Goal: Task Accomplishment & Management: Manage account settings

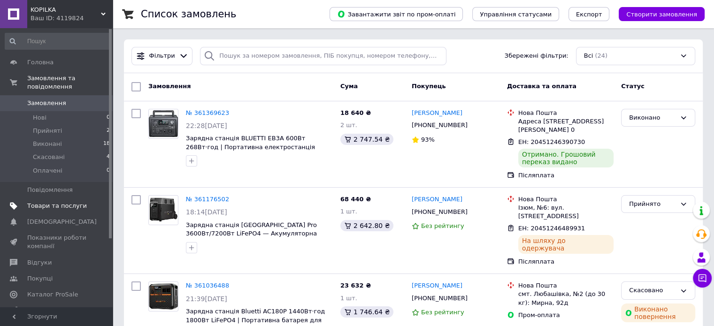
click at [65, 202] on span "Товари та послуги" at bounding box center [57, 206] width 60 height 8
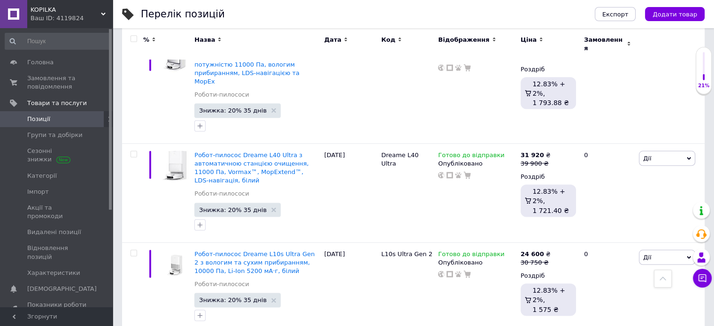
scroll to position [9110, 0]
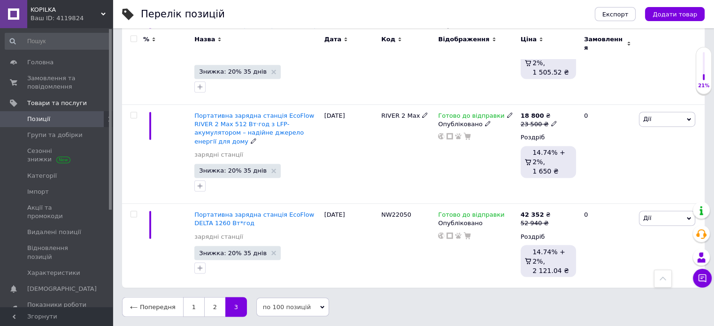
scroll to position [1435, 0]
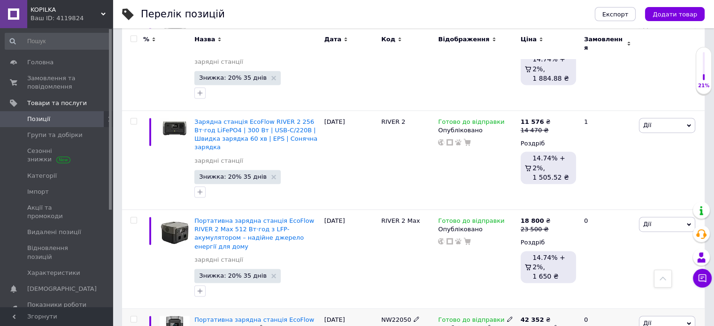
drag, startPoint x: 377, startPoint y: 215, endPoint x: 400, endPoint y: 223, distance: 23.7
copy div "NW22050"
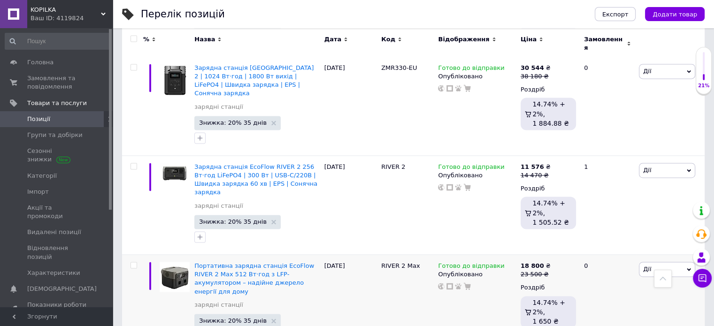
scroll to position [1389, 0]
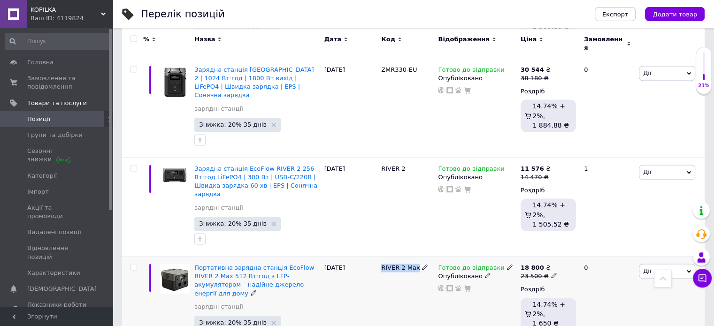
drag, startPoint x: 382, startPoint y: 172, endPoint x: 407, endPoint y: 172, distance: 24.9
click at [417, 257] on div "RIVER 2 Max" at bounding box center [407, 306] width 57 height 99
copy div "RIVER 2 Max"
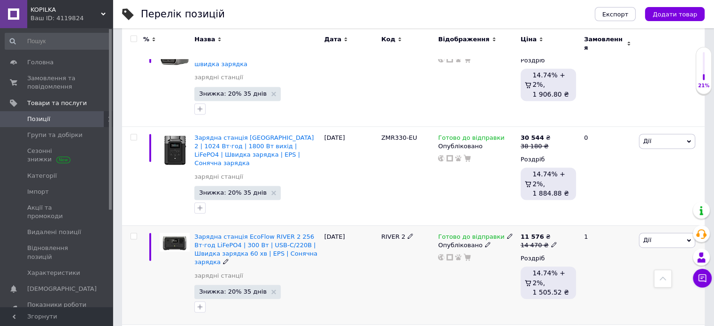
scroll to position [1295, 0]
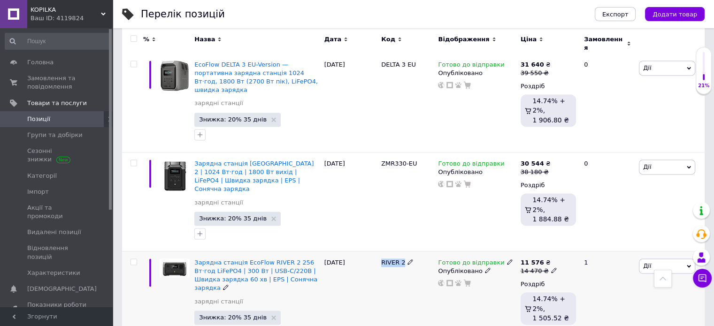
drag, startPoint x: 379, startPoint y: 174, endPoint x: 402, endPoint y: 175, distance: 22.5
click at [402, 251] on div "RIVER 2" at bounding box center [407, 300] width 57 height 99
copy span "RIVER 2"
click at [546, 267] on div "14 470 ₴" at bounding box center [538, 271] width 37 height 8
drag, startPoint x: 588, startPoint y: 169, endPoint x: 569, endPoint y: 169, distance: 19.2
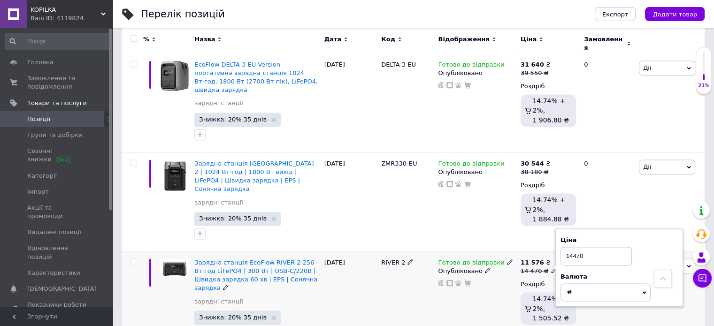
click at [569, 247] on input "14470" at bounding box center [595, 256] width 71 height 19
click at [571, 247] on input "16580" at bounding box center [595, 256] width 71 height 19
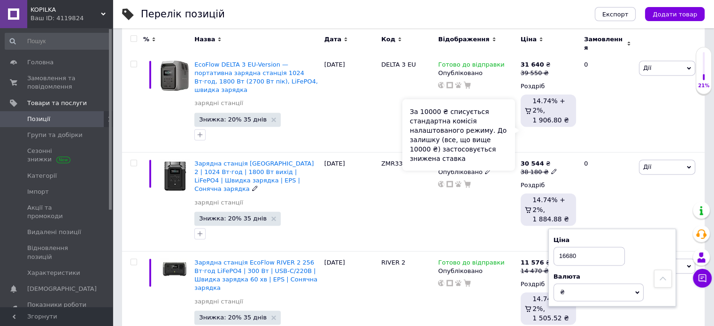
type input "16680"
click at [490, 136] on div "За 10000 ₴ списується стандартна комісія налаштованого режиму. До залишку (все,…" at bounding box center [458, 134] width 113 height 71
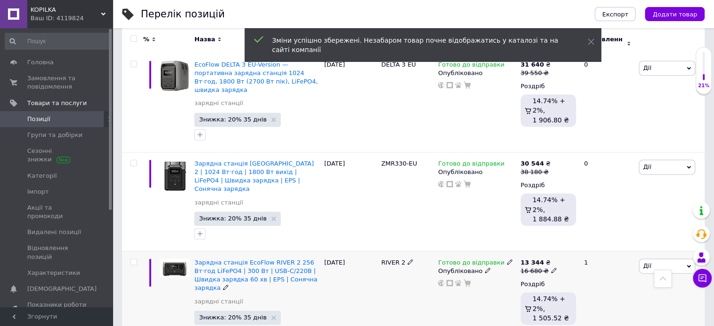
scroll to position [1248, 0]
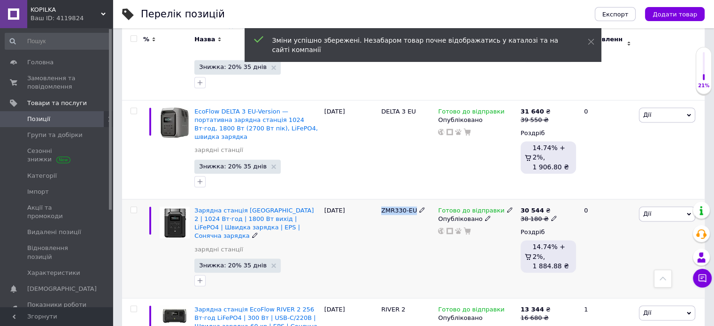
drag, startPoint x: 382, startPoint y: 128, endPoint x: 411, endPoint y: 130, distance: 28.7
click at [418, 206] on div "ZMR330-EU" at bounding box center [407, 210] width 52 height 8
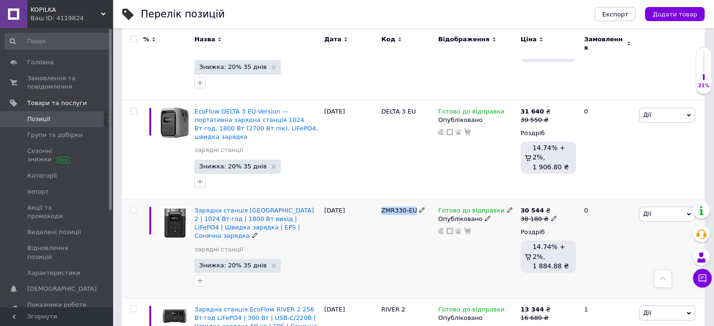
copy div "ZMR330-EU"
click at [551, 215] on icon at bounding box center [554, 218] width 6 height 6
drag, startPoint x: 584, startPoint y: 129, endPoint x: 576, endPoint y: 130, distance: 7.6
click at [576, 195] on input "38180" at bounding box center [595, 204] width 71 height 19
type input "38125"
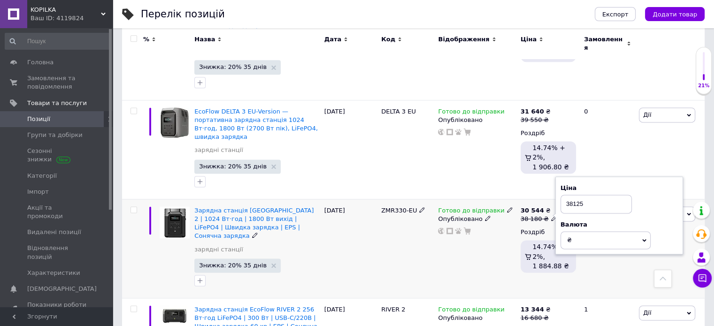
click at [360, 199] on div "[DATE]" at bounding box center [350, 248] width 57 height 99
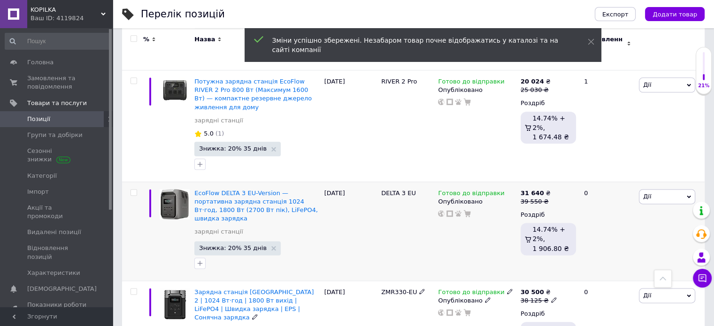
scroll to position [1154, 0]
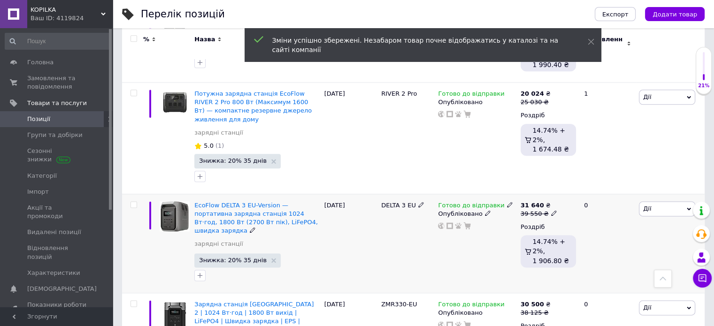
drag, startPoint x: 373, startPoint y: 129, endPoint x: 413, endPoint y: 132, distance: 40.0
click at [413, 194] on div "EcoFlow DELTA 3 EU-Version — портативна зарядна станція 1024 Вт·год, 1800 Вт (2…" at bounding box center [413, 243] width 582 height 99
copy div "DELTA 3 EU"
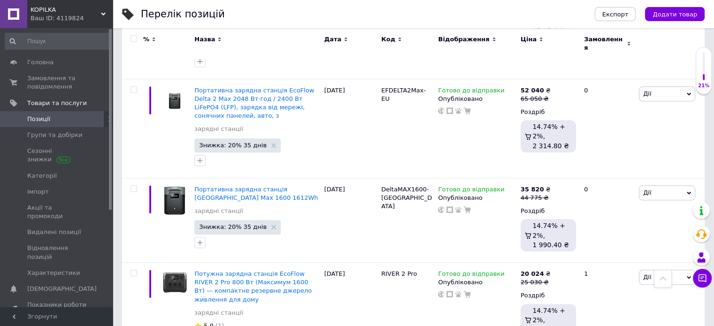
scroll to position [966, 0]
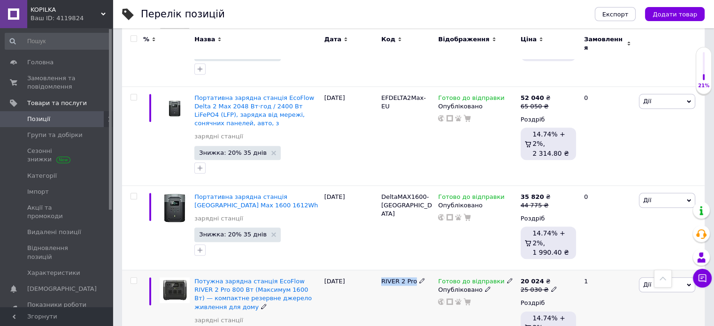
drag, startPoint x: 381, startPoint y: 220, endPoint x: 406, endPoint y: 223, distance: 25.5
click at [412, 277] on div "RIVER 2 Pro" at bounding box center [407, 281] width 52 height 8
copy span "RIVER 2 Pro"
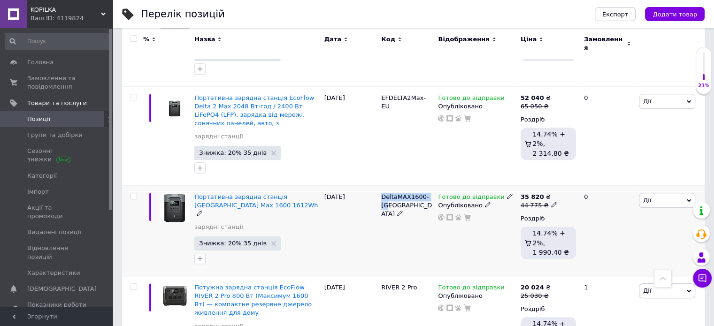
drag, startPoint x: 380, startPoint y: 133, endPoint x: 433, endPoint y: 128, distance: 53.7
click at [433, 185] on div "DeltaMAX1600-[GEOGRAPHIC_DATA]" at bounding box center [407, 230] width 57 height 91
copy span "DeltaMAX1600-[GEOGRAPHIC_DATA]"
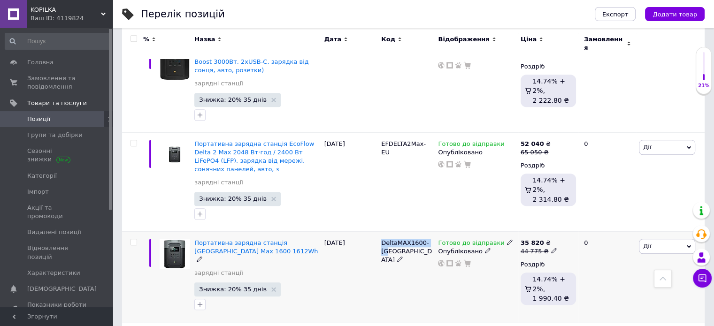
scroll to position [919, 0]
drag, startPoint x: 275, startPoint y: 173, endPoint x: 208, endPoint y: 188, distance: 68.7
click at [208, 232] on div "Портативна зарядна станція [GEOGRAPHIC_DATA] Max 1600 1612Wh зарядні станції [G…" at bounding box center [256, 277] width 129 height 91
copy span "EcoFlow Delta Max"
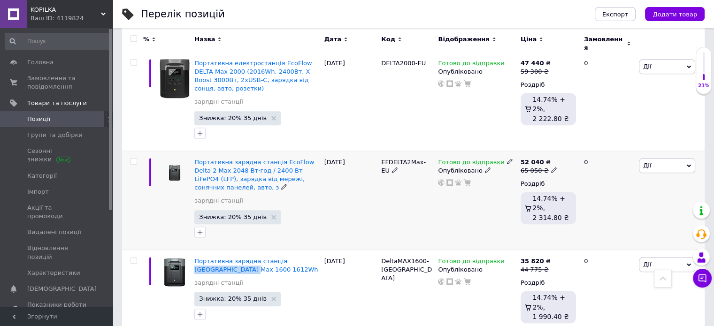
scroll to position [873, 0]
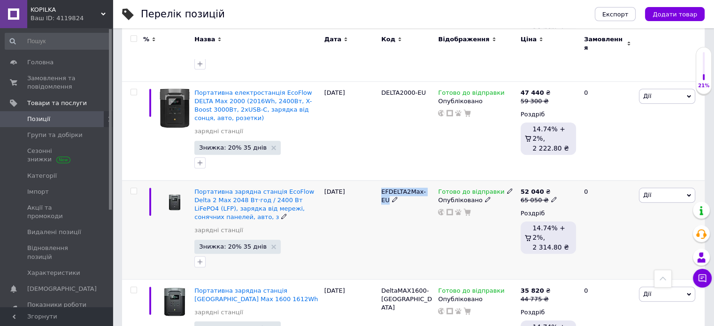
drag, startPoint x: 379, startPoint y: 123, endPoint x: 436, endPoint y: 133, distance: 58.5
click at [436, 180] on div "Портативна зарядна станція EcoFlow Delta 2 Max 2048 Вт·год / 2400 Вт LiFePO4 (L…" at bounding box center [413, 229] width 582 height 99
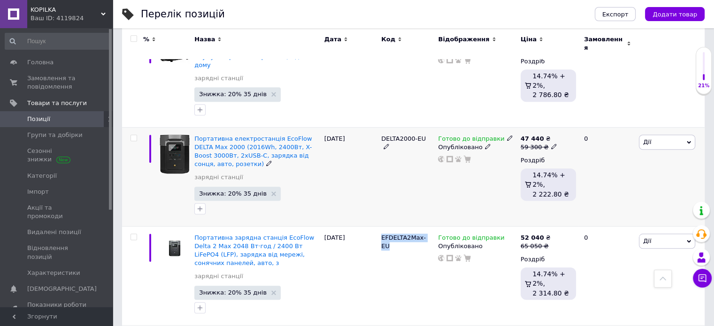
scroll to position [826, 0]
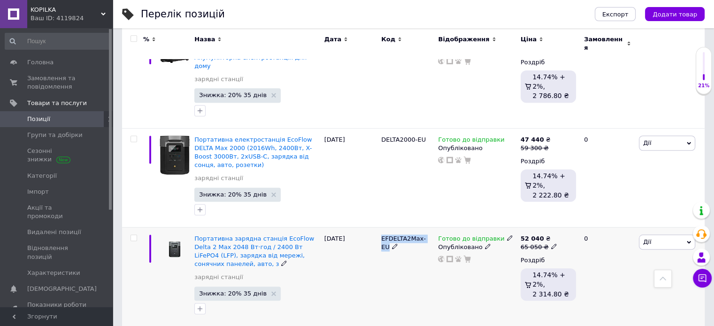
copy div "EFDELTA2Max-EU"
click at [551, 243] on icon at bounding box center [554, 246] width 6 height 6
drag, startPoint x: 591, startPoint y: 167, endPoint x: 561, endPoint y: 173, distance: 30.5
click at [561, 223] on input "65050" at bounding box center [595, 232] width 71 height 19
type input "73600"
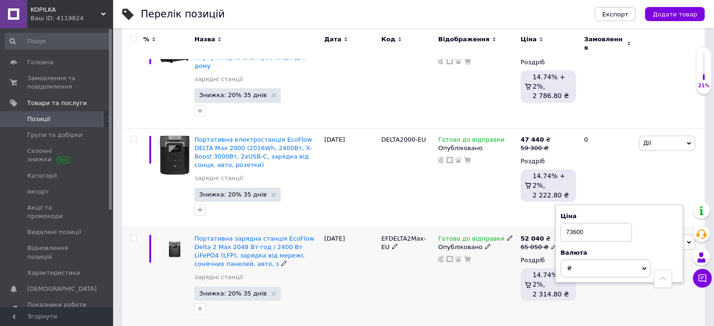
click at [396, 227] on div "EFDELTA2Max-EU" at bounding box center [407, 276] width 57 height 99
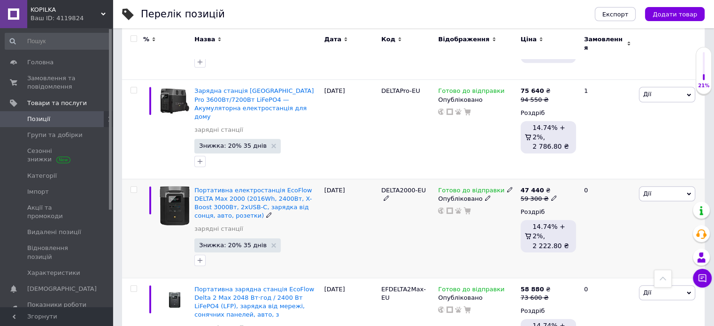
scroll to position [779, 0]
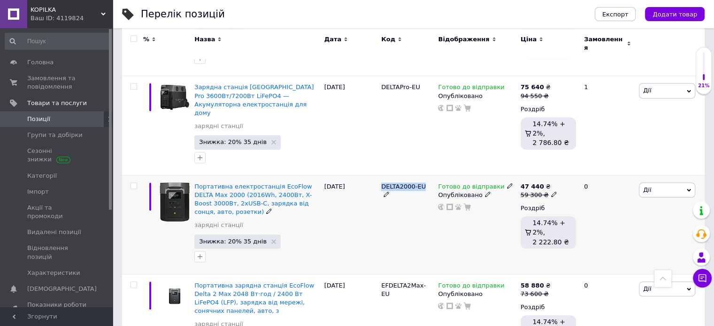
drag, startPoint x: 385, startPoint y: 130, endPoint x: 421, endPoint y: 132, distance: 36.6
click at [421, 182] on div "DELTA2000-EU" at bounding box center [407, 190] width 52 height 17
copy span "DELTA2000-EU"
click at [551, 190] on span at bounding box center [554, 193] width 6 height 7
drag, startPoint x: 589, startPoint y: 131, endPoint x: 568, endPoint y: 131, distance: 21.6
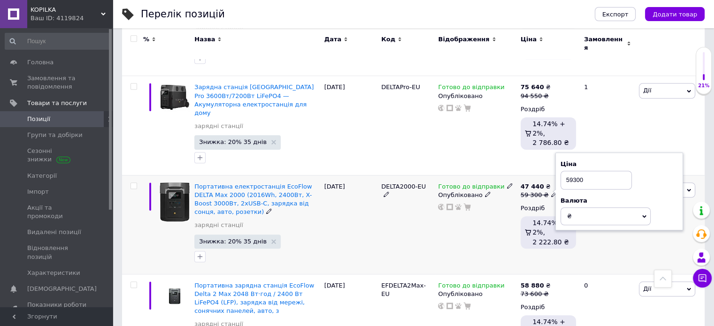
click at [568, 171] on input "59300" at bounding box center [595, 180] width 71 height 19
type input "58780"
click at [408, 181] on div "DELTA2000-EU" at bounding box center [407, 224] width 57 height 99
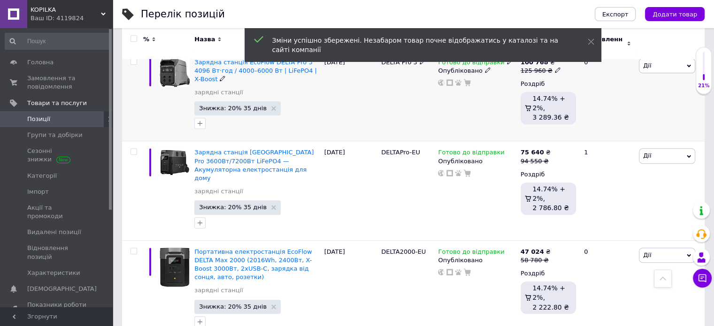
scroll to position [685, 0]
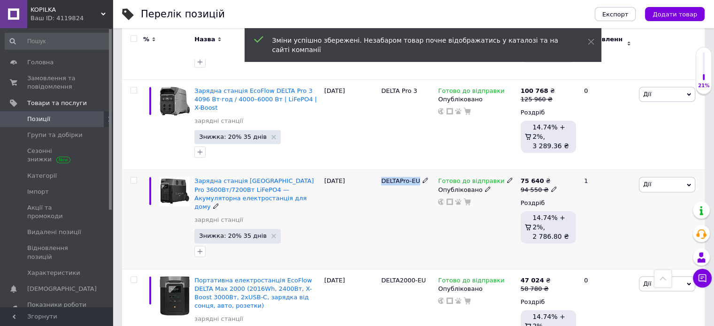
click at [418, 170] on div "DELTAPro-EU" at bounding box center [407, 219] width 57 height 99
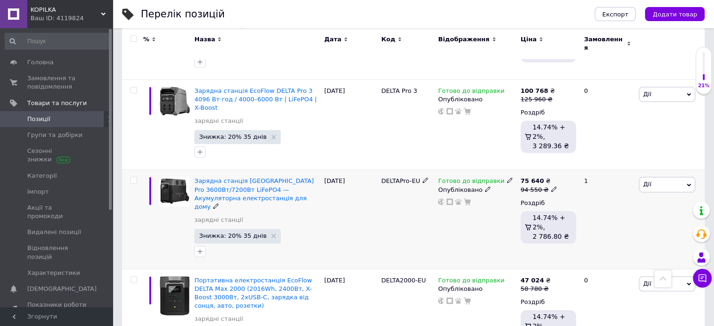
click at [551, 186] on use at bounding box center [553, 188] width 5 height 5
drag, startPoint x: 590, startPoint y: 133, endPoint x: 557, endPoint y: 134, distance: 32.9
click at [557, 147] on div "Ціна 94550 Валюта ₴ $ EUR CHF GBP ¥ PLN ₸ MDL HUF KGS CNY TRY KRW lei" at bounding box center [619, 186] width 128 height 78
type input "110375"
click at [429, 170] on div "DELTAPro-EU" at bounding box center [407, 219] width 57 height 99
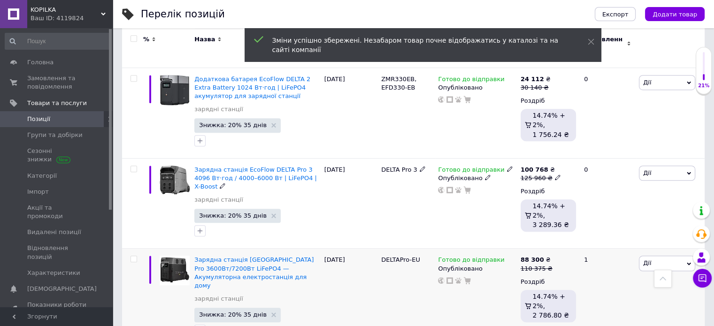
scroll to position [591, 0]
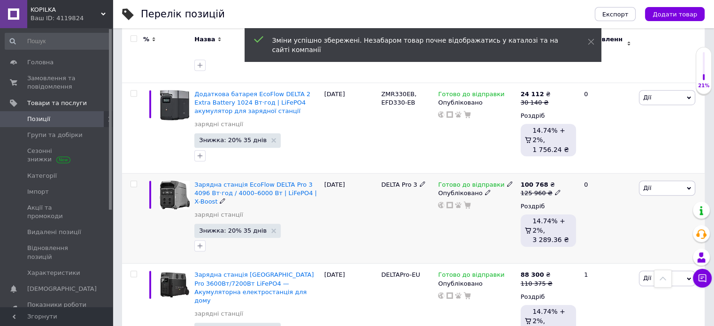
drag, startPoint x: 377, startPoint y: 148, endPoint x: 412, endPoint y: 146, distance: 35.7
click at [412, 173] on div "Зарядна станція EcoFlow DELTA Pro 3 4096 Вт·год / 4000–6000 Вт | LiFePO4 | X-Bo…" at bounding box center [413, 218] width 582 height 91
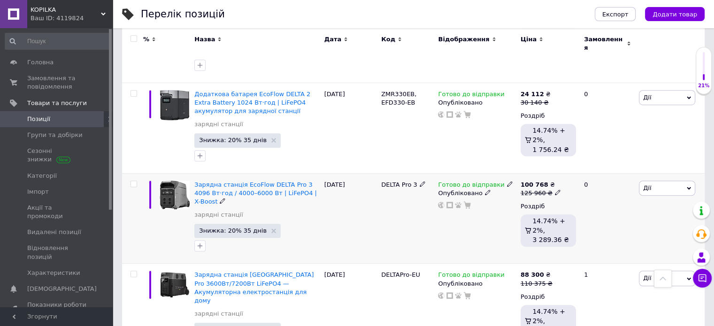
click at [554, 190] on icon at bounding box center [557, 193] width 6 height 6
drag, startPoint x: 598, startPoint y: 137, endPoint x: 555, endPoint y: 141, distance: 43.3
click at [555, 173] on div "100 768 ₴ 125 960 ₴ Ціна 125960 Валюта ₴ $ EUR CHF GBP ¥ PLN ₸ MDL HUF KGS CNY …" at bounding box center [548, 218] width 60 height 91
type input "137340"
click at [379, 173] on div "DELTA Pro 3" at bounding box center [407, 218] width 57 height 91
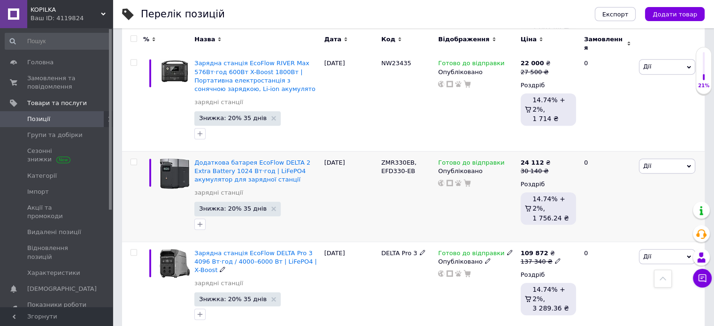
scroll to position [497, 0]
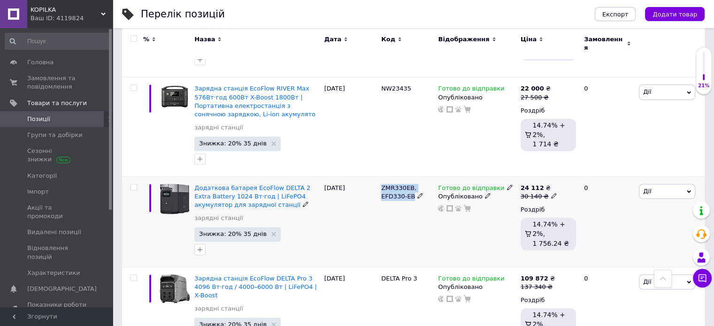
drag, startPoint x: 380, startPoint y: 149, endPoint x: 416, endPoint y: 161, distance: 37.5
click at [425, 184] on div "ZMR330EB, EFD330-EB" at bounding box center [407, 192] width 52 height 17
drag, startPoint x: 414, startPoint y: 158, endPoint x: 395, endPoint y: 153, distance: 20.3
click at [551, 193] on icon at bounding box center [554, 196] width 6 height 6
drag, startPoint x: 582, startPoint y: 141, endPoint x: 561, endPoint y: 150, distance: 23.2
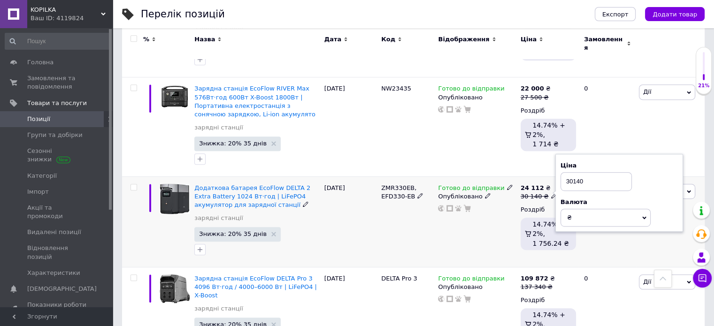
click at [561, 172] on input "30140" at bounding box center [595, 181] width 71 height 19
type input "28530"
click at [373, 207] on div "[DATE]" at bounding box center [350, 221] width 57 height 91
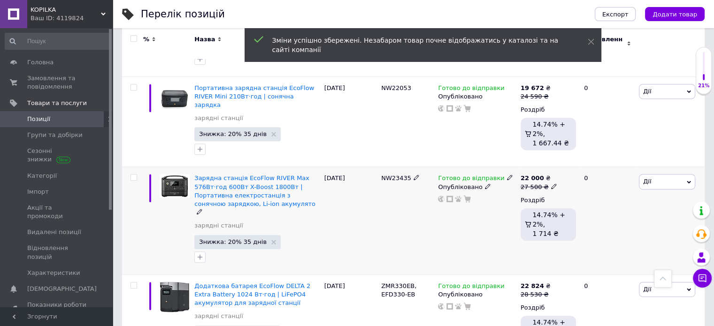
scroll to position [403, 0]
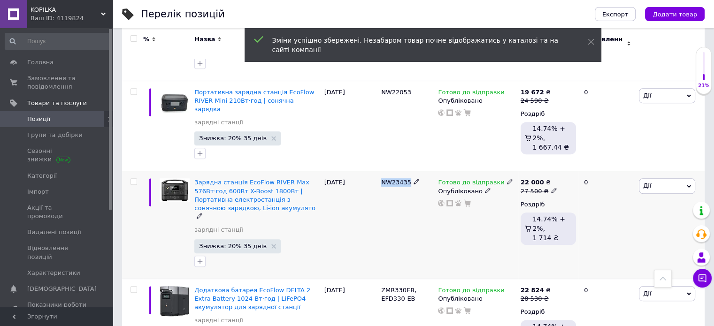
drag, startPoint x: 381, startPoint y: 141, endPoint x: 414, endPoint y: 147, distance: 33.4
click at [414, 178] on div "NW23435" at bounding box center [407, 182] width 52 height 8
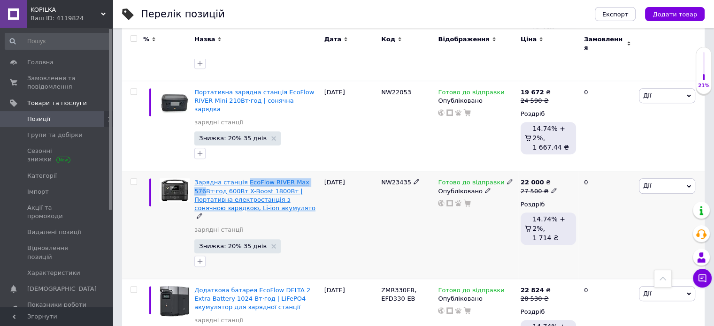
drag, startPoint x: 241, startPoint y: 138, endPoint x: 205, endPoint y: 156, distance: 40.1
click at [205, 171] on div "Зарядна станція EcoFlow RIVER Max 576Вт·год 600Вт X-Boost 1800Вт | Портативна е…" at bounding box center [256, 224] width 129 height 107
click at [136, 179] on input "checkbox" at bounding box center [133, 182] width 6 height 6
checkbox input "true"
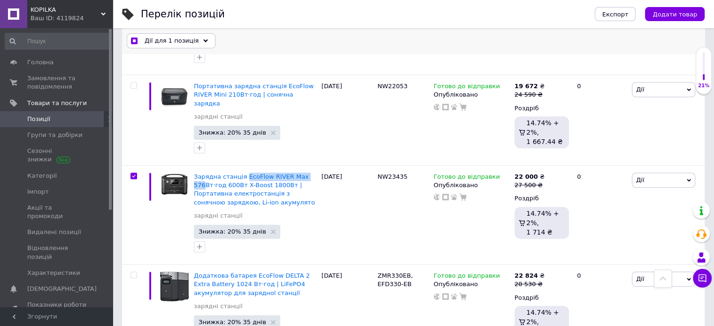
click at [164, 36] on div "Дії для 1 позиція" at bounding box center [171, 41] width 89 height 15
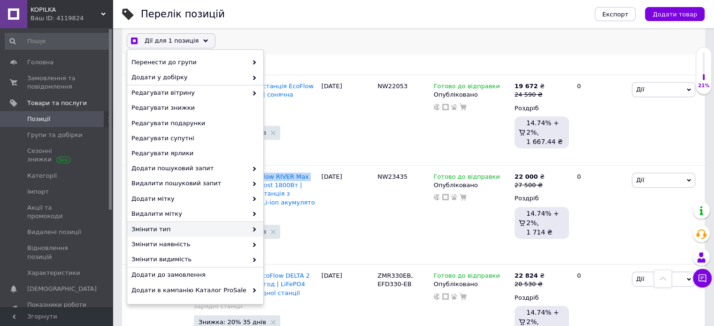
scroll to position [47, 0]
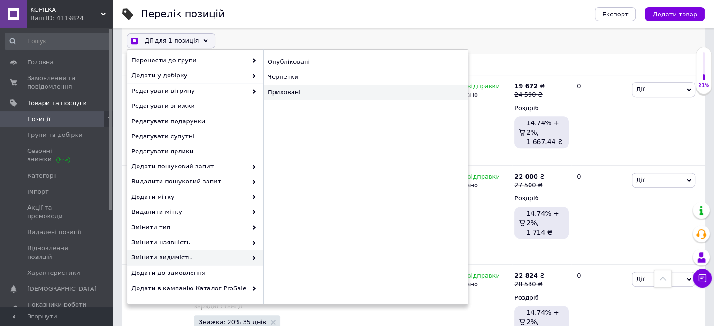
click at [305, 95] on div "Приховані" at bounding box center [365, 92] width 204 height 15
checkbox input "true"
checkbox input "false"
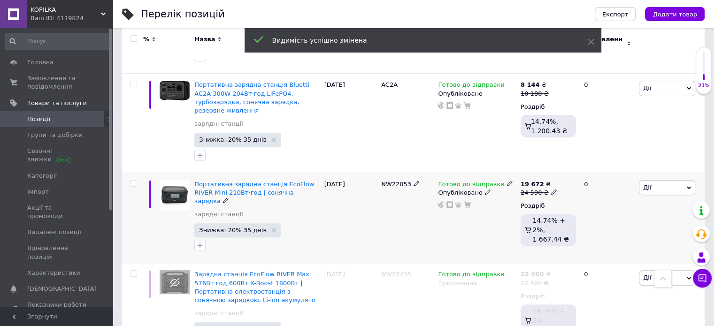
scroll to position [310, 0]
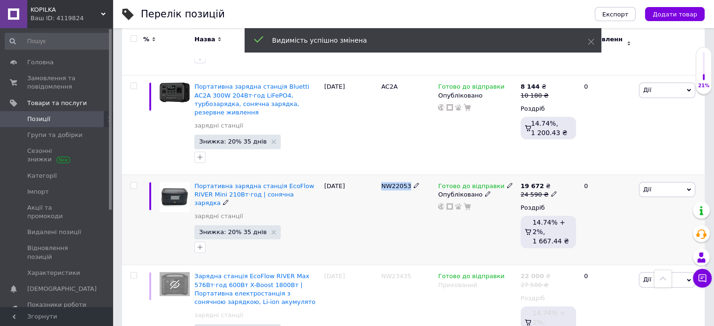
drag, startPoint x: 380, startPoint y: 152, endPoint x: 408, endPoint y: 156, distance: 28.1
click at [408, 182] on div "NW22053" at bounding box center [407, 186] width 52 height 8
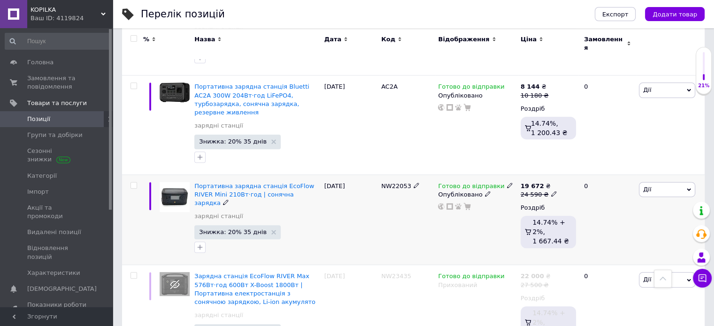
click at [551, 191] on icon at bounding box center [554, 194] width 6 height 6
drag, startPoint x: 588, startPoint y: 150, endPoint x: 570, endPoint y: 149, distance: 17.9
click at [570, 170] on input "24590" at bounding box center [595, 179] width 71 height 19
type input "24460"
click at [379, 193] on div "NW22053" at bounding box center [407, 220] width 57 height 91
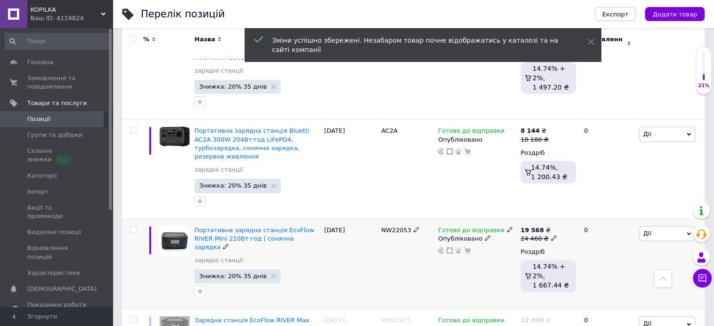
scroll to position [263, 0]
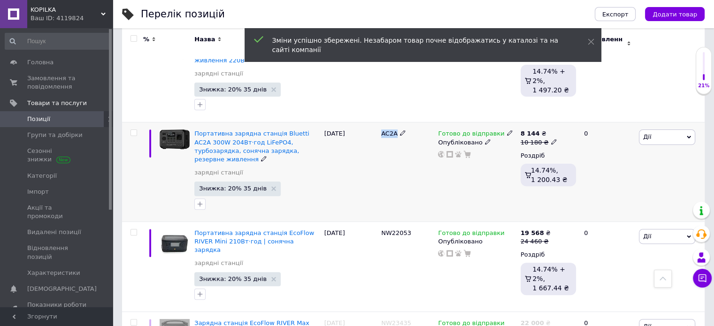
drag, startPoint x: 381, startPoint y: 110, endPoint x: 394, endPoint y: 108, distance: 13.3
click at [394, 130] on span "AC2A" at bounding box center [389, 133] width 16 height 7
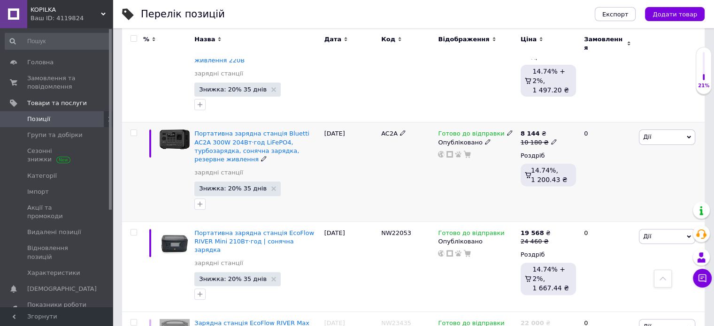
click at [551, 139] on icon at bounding box center [554, 142] width 6 height 6
drag, startPoint x: 582, startPoint y: 102, endPoint x: 575, endPoint y: 103, distance: 7.1
click at [574, 118] on input "10180" at bounding box center [595, 127] width 71 height 19
click at [577, 118] on input "101430" at bounding box center [595, 127] width 71 height 19
type input "10430"
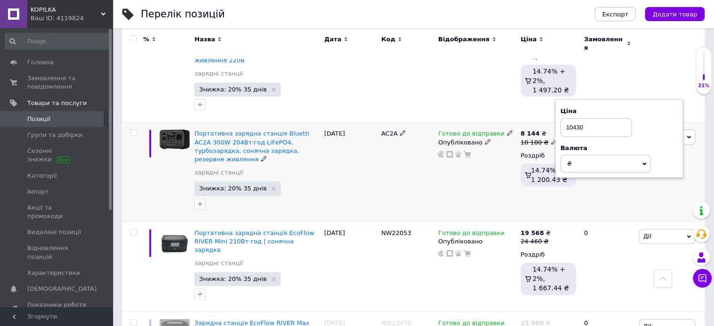
click at [404, 159] on div "AC2A" at bounding box center [407, 171] width 57 height 99
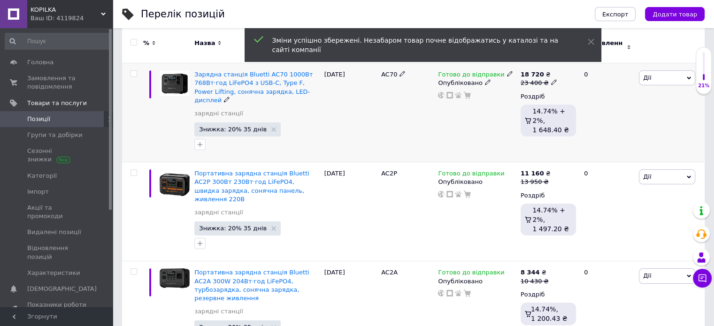
scroll to position [122, 0]
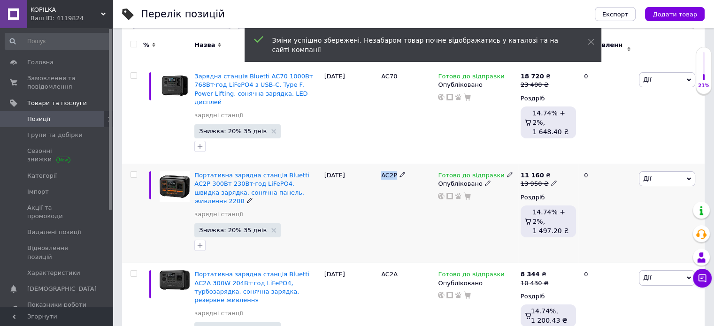
drag, startPoint x: 388, startPoint y: 160, endPoint x: 396, endPoint y: 160, distance: 8.0
click at [396, 164] on div "AC2P" at bounding box center [407, 213] width 57 height 99
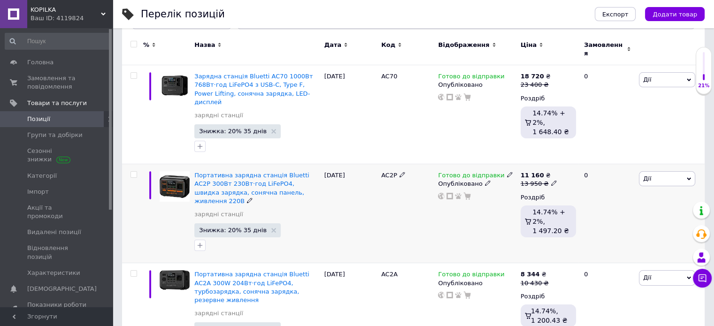
click at [551, 180] on icon at bounding box center [554, 183] width 6 height 6
drag, startPoint x: 582, startPoint y: 158, endPoint x: 568, endPoint y: 157, distance: 14.1
click at [568, 159] on input "13950" at bounding box center [595, 168] width 71 height 19
type input "14060"
click at [403, 196] on div "AC2P" at bounding box center [407, 213] width 57 height 99
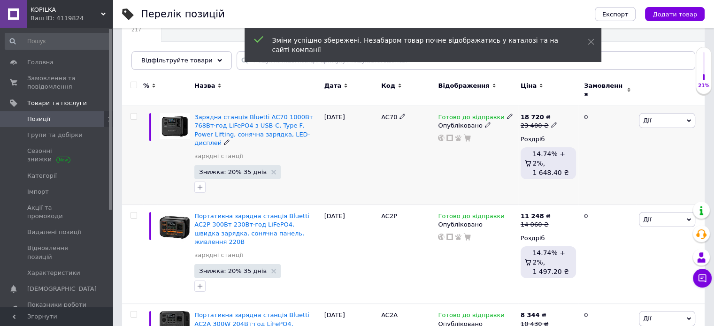
scroll to position [75, 0]
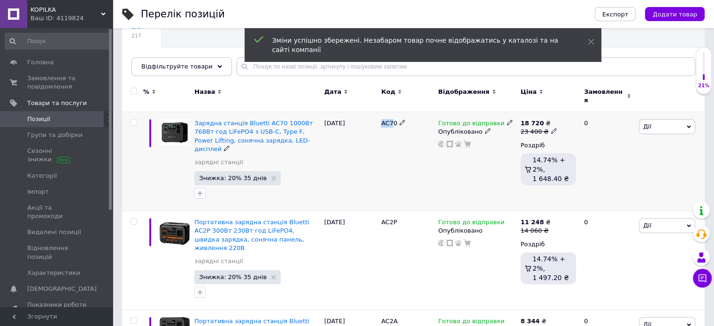
drag, startPoint x: 380, startPoint y: 120, endPoint x: 392, endPoint y: 116, distance: 11.9
click at [392, 120] on span "AC70" at bounding box center [389, 123] width 16 height 7
drag, startPoint x: 394, startPoint y: 117, endPoint x: 384, endPoint y: 118, distance: 9.9
click at [384, 120] on span "AC70" at bounding box center [389, 123] width 16 height 7
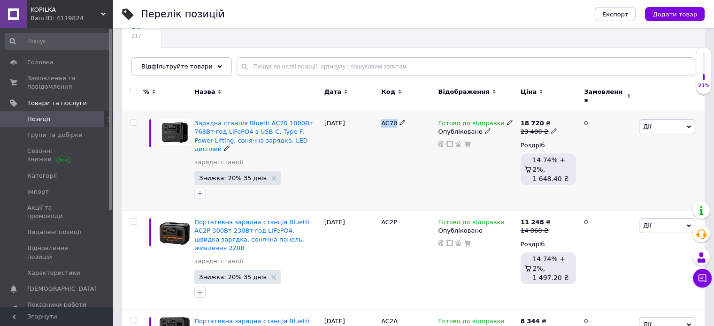
drag, startPoint x: 386, startPoint y: 118, endPoint x: 395, endPoint y: 118, distance: 8.5
click at [395, 120] on span "AC70" at bounding box center [389, 123] width 16 height 7
click at [551, 128] on icon at bounding box center [554, 131] width 6 height 6
drag, startPoint x: 581, startPoint y: 111, endPoint x: 570, endPoint y: 112, distance: 10.8
click at [570, 112] on input "23400" at bounding box center [595, 116] width 71 height 19
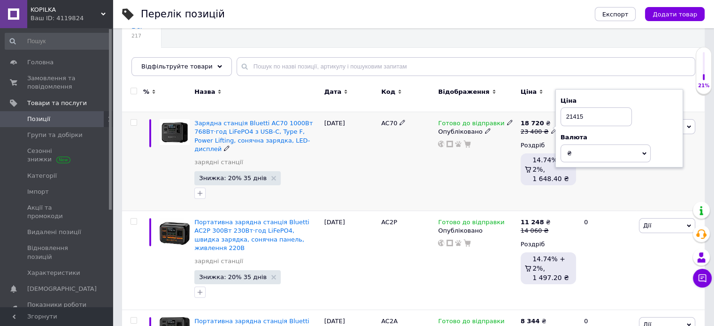
type input "21415"
click at [472, 169] on div "Готово до відправки Опубліковано" at bounding box center [476, 161] width 82 height 99
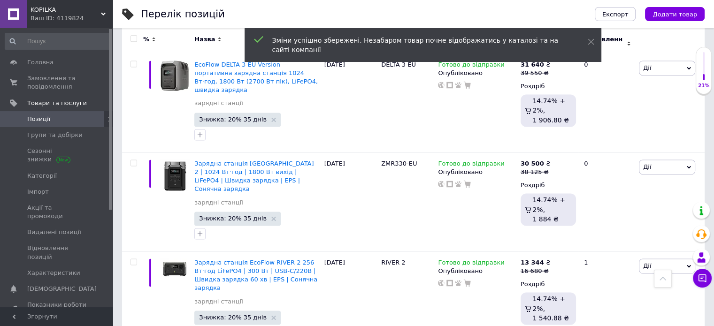
scroll to position [1435, 0]
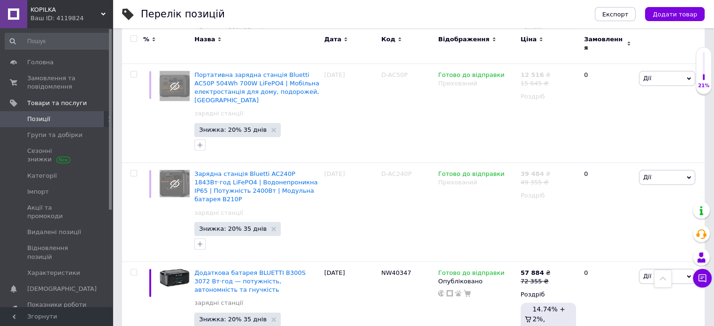
scroll to position [9172, 0]
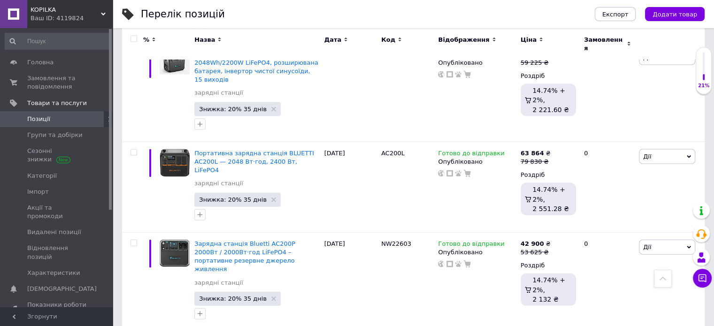
drag, startPoint x: 403, startPoint y: 207, endPoint x: 390, endPoint y: 211, distance: 13.2
drag, startPoint x: 585, startPoint y: 202, endPoint x: 574, endPoint y: 208, distance: 13.2
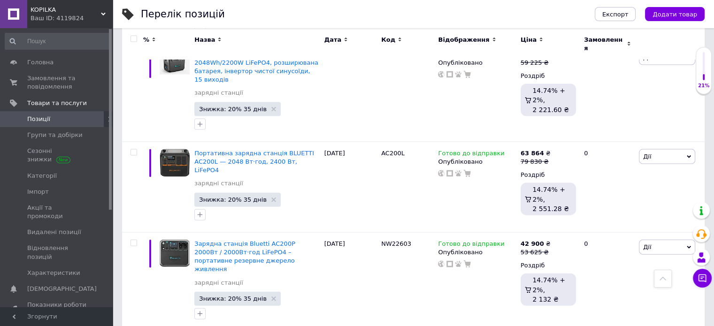
type input "24840"
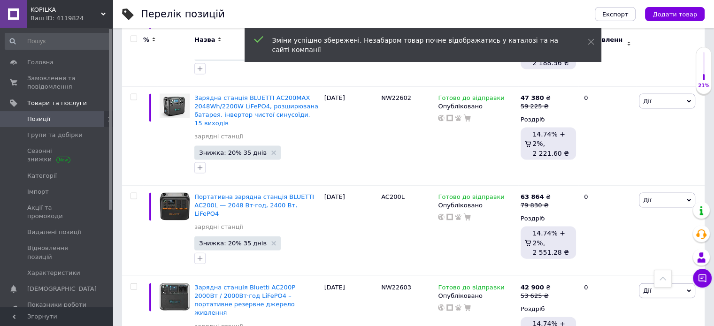
scroll to position [9126, 0]
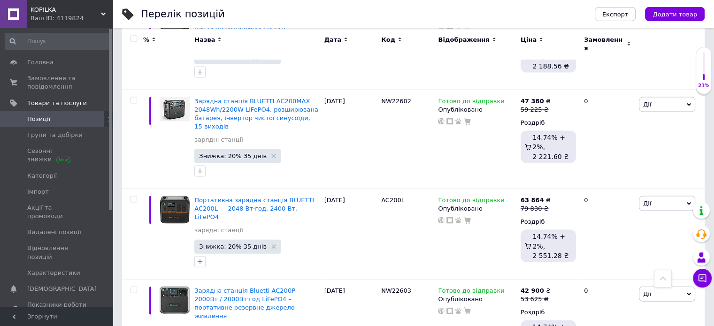
drag, startPoint x: 380, startPoint y: 156, endPoint x: 396, endPoint y: 156, distance: 16.4
drag, startPoint x: 398, startPoint y: 156, endPoint x: 381, endPoint y: 153, distance: 16.7
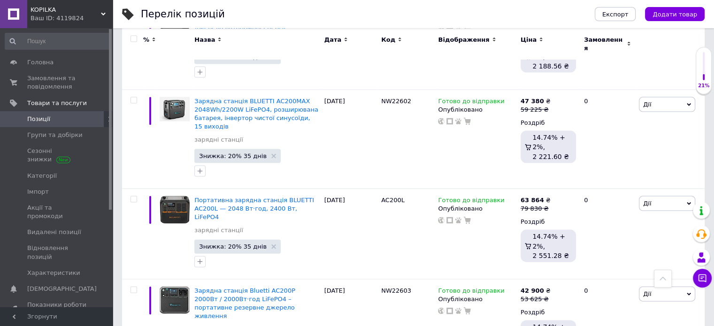
drag, startPoint x: 585, startPoint y: 150, endPoint x: 569, endPoint y: 153, distance: 16.7
type input "35920"
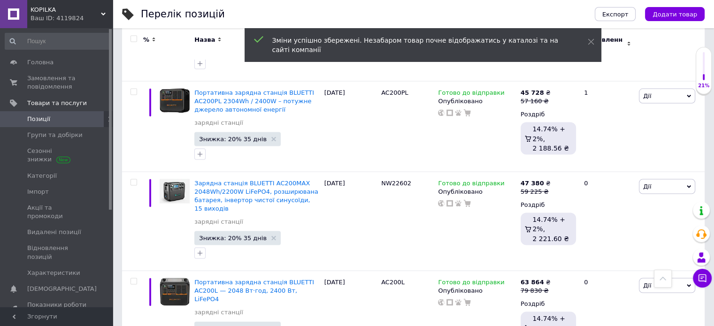
scroll to position [9032, 0]
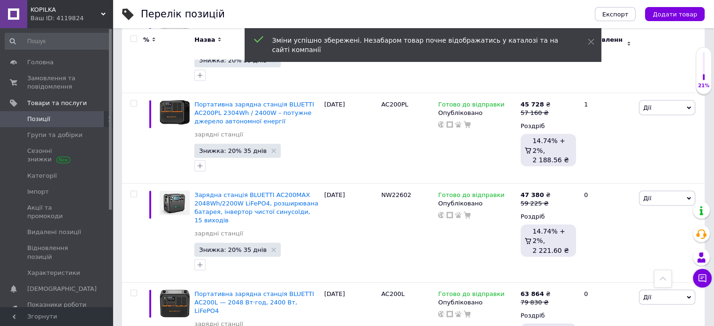
drag, startPoint x: 374, startPoint y: 156, endPoint x: 411, endPoint y: 168, distance: 38.4
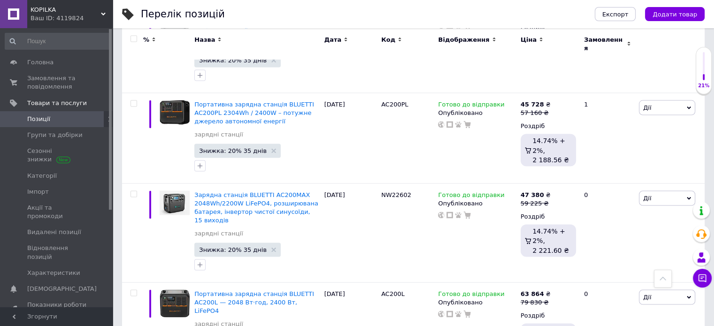
drag, startPoint x: 588, startPoint y: 153, endPoint x: 561, endPoint y: 163, distance: 28.7
type input "37250"
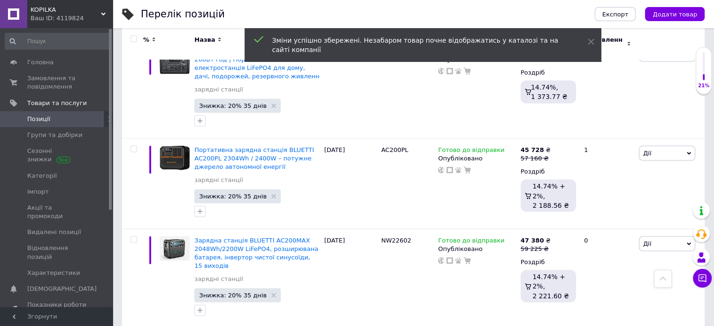
scroll to position [8985, 0]
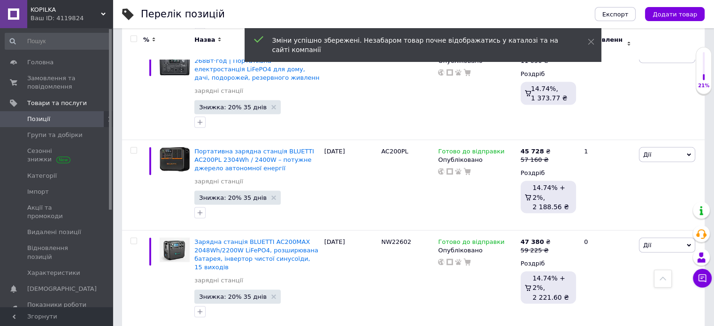
drag, startPoint x: 375, startPoint y: 112, endPoint x: 402, endPoint y: 114, distance: 26.3
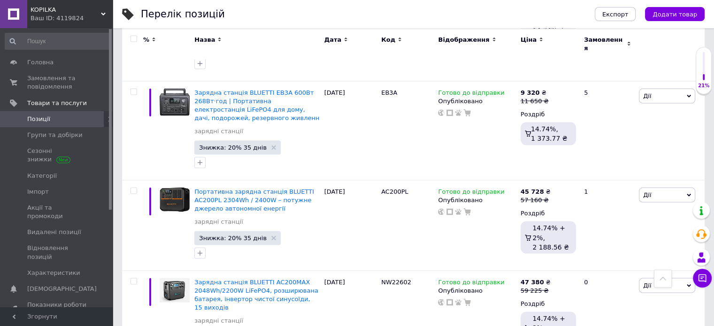
scroll to position [8938, 0]
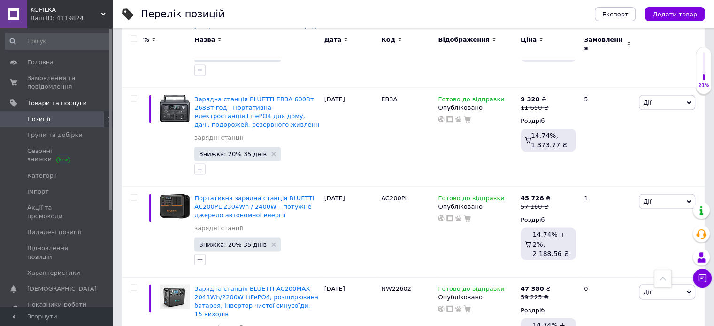
drag, startPoint x: 588, startPoint y: 158, endPoint x: 570, endPoint y: 158, distance: 17.4
type input "55930"
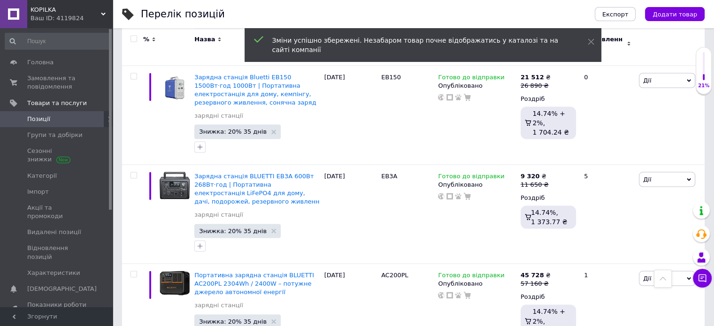
scroll to position [8844, 0]
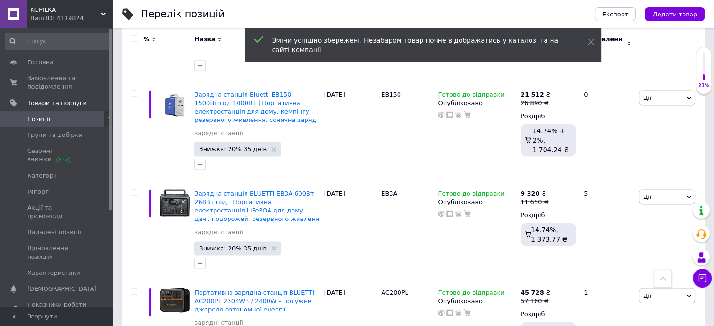
drag, startPoint x: 381, startPoint y: 170, endPoint x: 400, endPoint y: 171, distance: 18.8
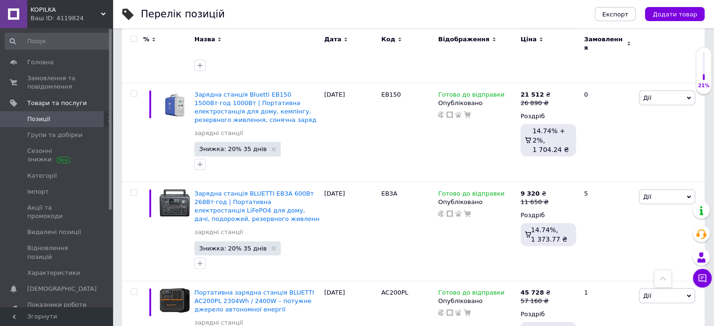
drag, startPoint x: 579, startPoint y: 165, endPoint x: 569, endPoint y: 163, distance: 11.0
drag, startPoint x: 586, startPoint y: 171, endPoint x: 568, endPoint y: 167, distance: 18.9
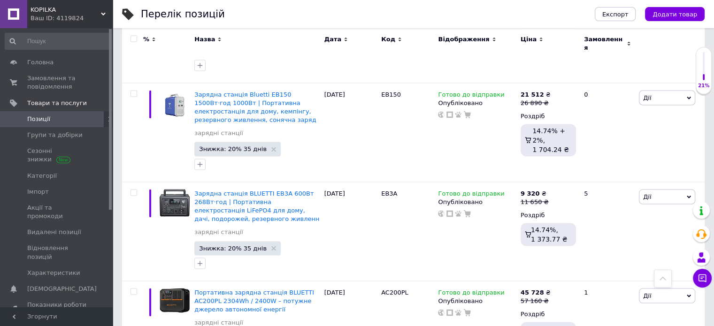
type input "77140"
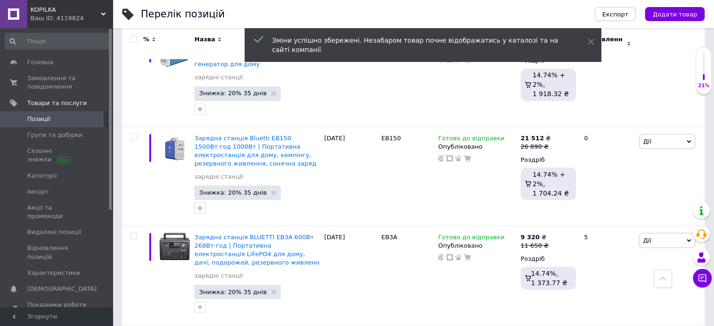
scroll to position [8797, 0]
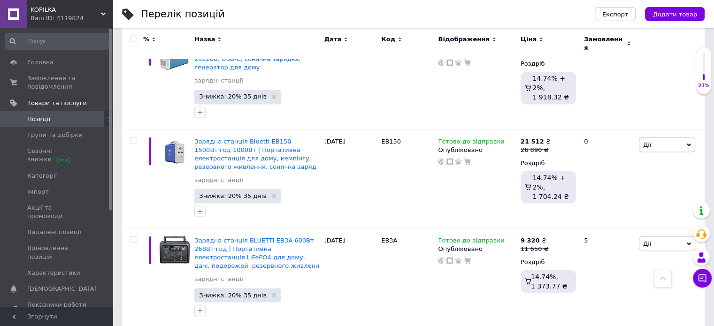
drag, startPoint x: 381, startPoint y: 120, endPoint x: 407, endPoint y: 123, distance: 26.0
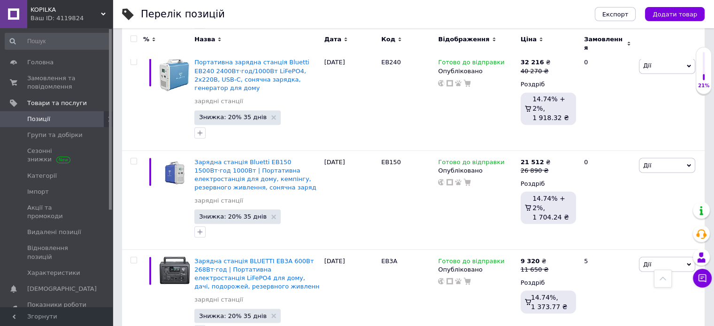
scroll to position [8750, 0]
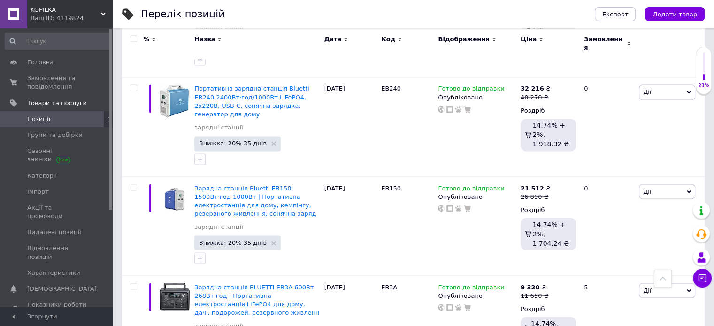
drag, startPoint x: 589, startPoint y: 163, endPoint x: 563, endPoint y: 163, distance: 25.8
type input "69915"
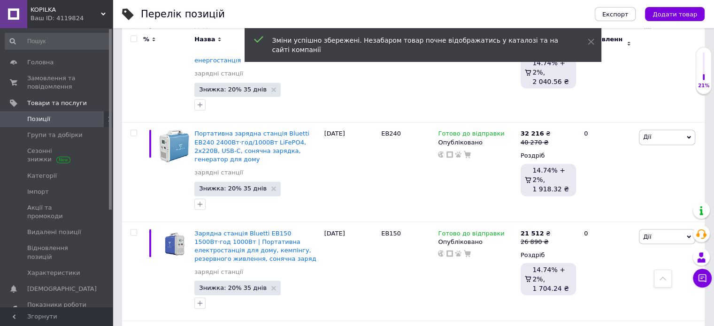
scroll to position [8703, 0]
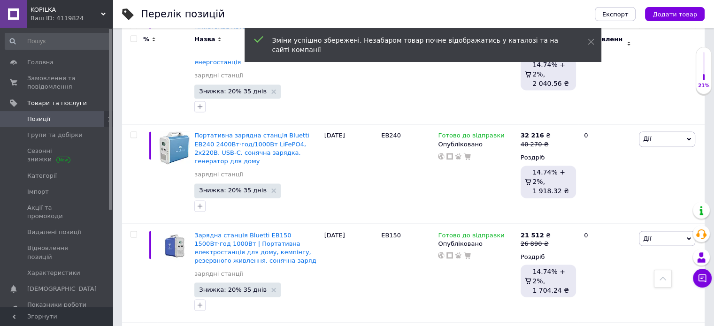
drag, startPoint x: 380, startPoint y: 124, endPoint x: 409, endPoint y: 123, distance: 28.6
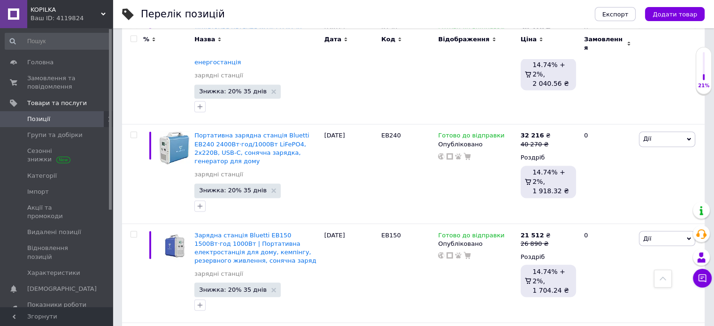
drag, startPoint x: 590, startPoint y: 115, endPoint x: 566, endPoint y: 116, distance: 23.5
type input "6"
type input "54410"
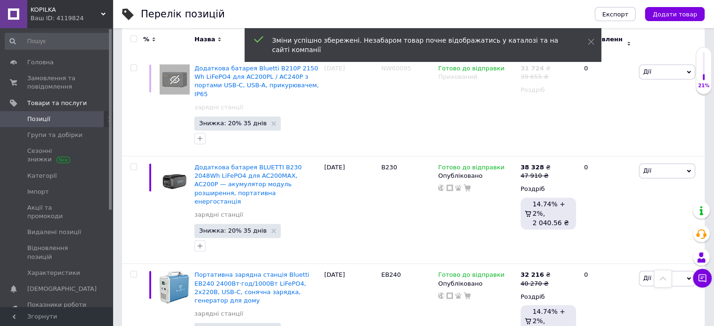
scroll to position [8563, 0]
drag, startPoint x: 377, startPoint y: 161, endPoint x: 394, endPoint y: 166, distance: 17.5
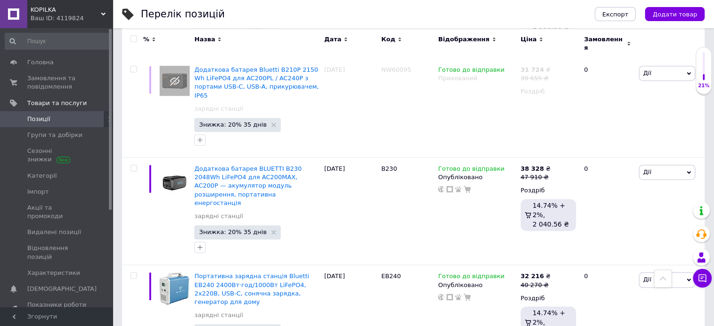
drag, startPoint x: 588, startPoint y: 163, endPoint x: 566, endPoint y: 159, distance: 21.9
type input "12940"
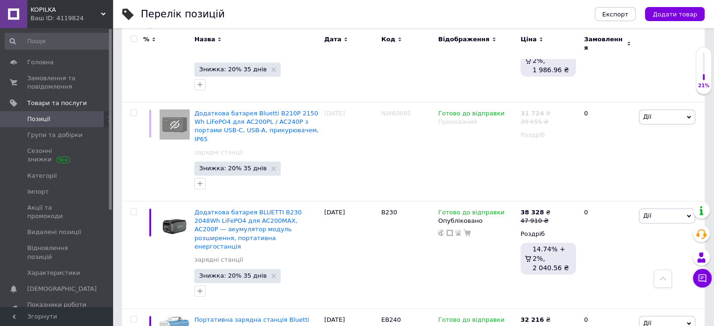
scroll to position [8516, 0]
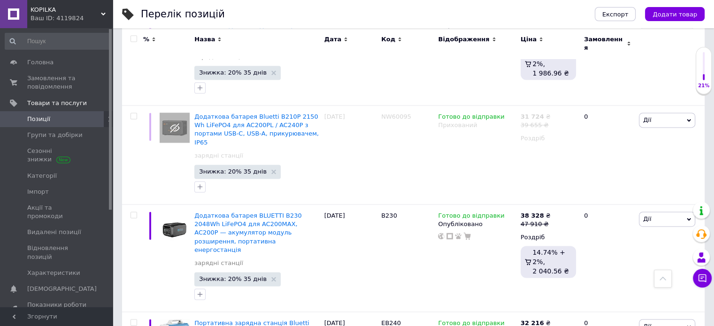
drag, startPoint x: 380, startPoint y: 112, endPoint x: 396, endPoint y: 113, distance: 16.0
drag, startPoint x: 588, startPoint y: 109, endPoint x: 567, endPoint y: 111, distance: 20.7
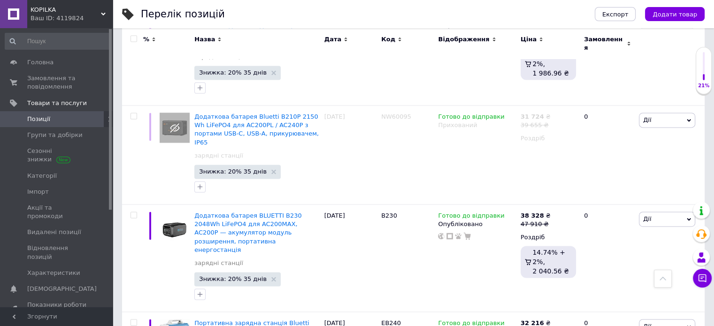
type input "26110"
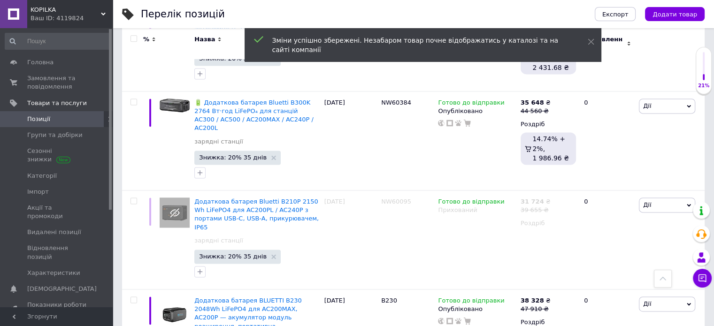
scroll to position [8422, 0]
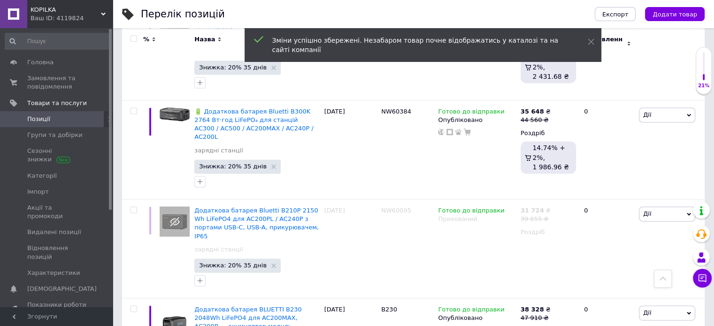
drag, startPoint x: 378, startPoint y: 117, endPoint x: 395, endPoint y: 119, distance: 17.4
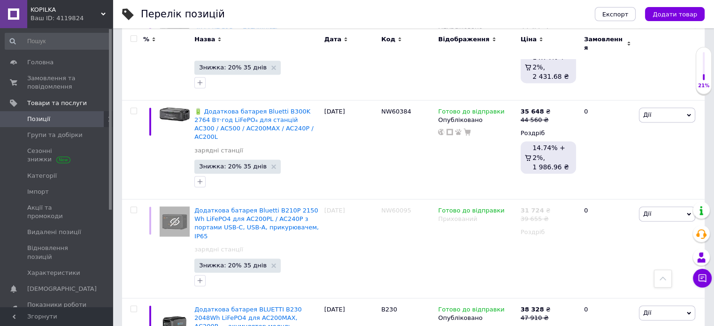
drag, startPoint x: 591, startPoint y: 117, endPoint x: 561, endPoint y: 112, distance: 30.5
type input "38090"
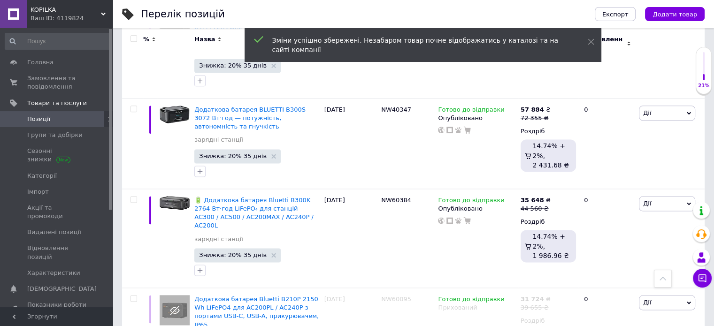
scroll to position [8328, 0]
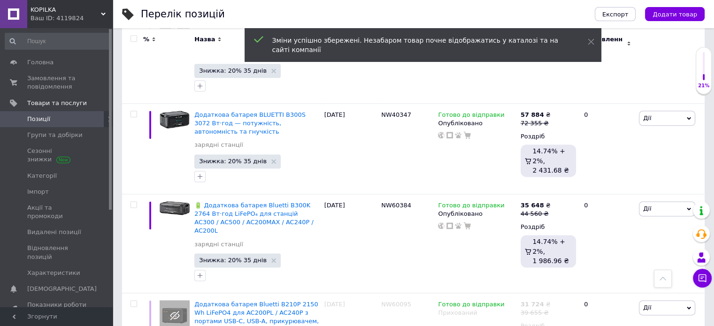
drag, startPoint x: 380, startPoint y: 108, endPoint x: 393, endPoint y: 109, distance: 13.2
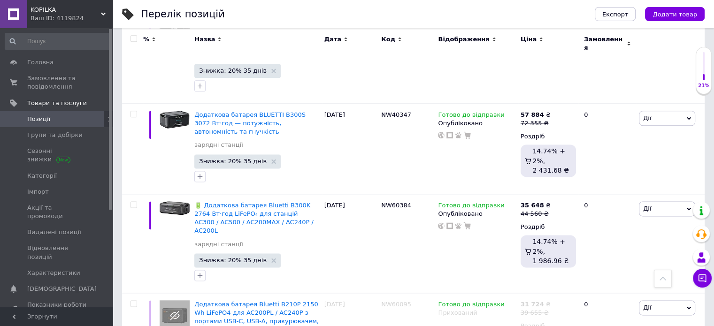
drag, startPoint x: 584, startPoint y: 103, endPoint x: 570, endPoint y: 106, distance: 14.6
type input "46625"
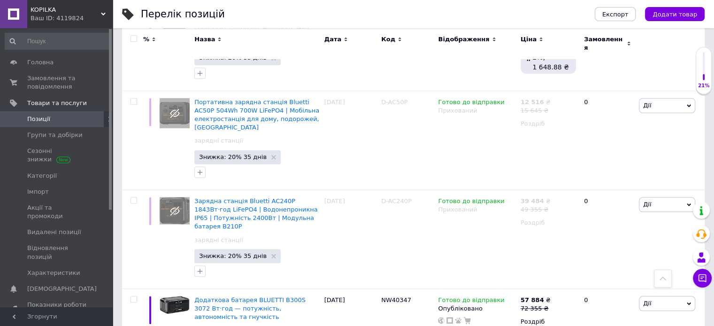
scroll to position [8140, 0]
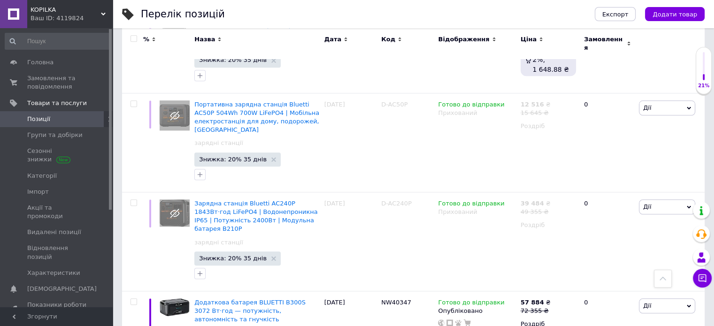
drag, startPoint x: 381, startPoint y: 120, endPoint x: 413, endPoint y: 119, distance: 31.9
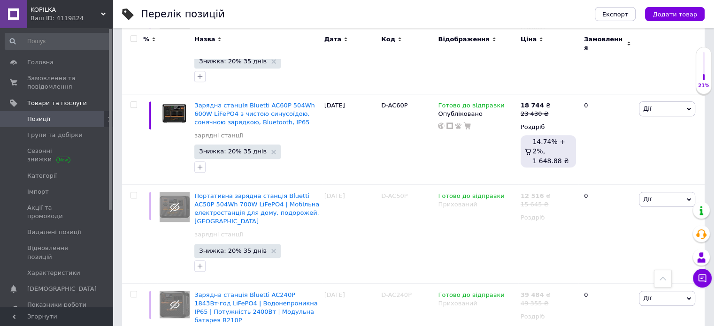
scroll to position [8047, 0]
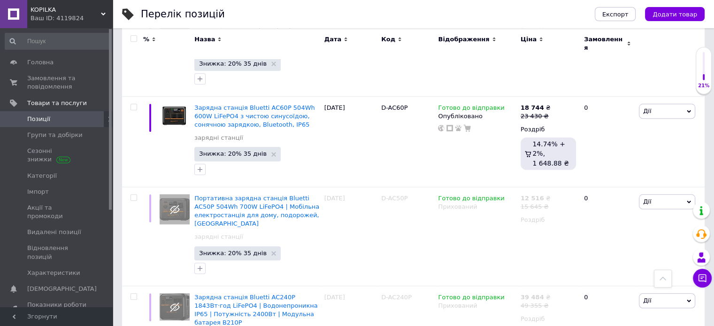
drag, startPoint x: 582, startPoint y: 204, endPoint x: 570, endPoint y: 206, distance: 12.0
type input "43810"
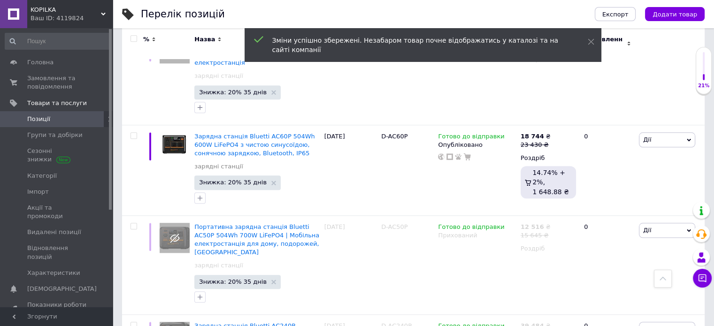
scroll to position [8000, 0]
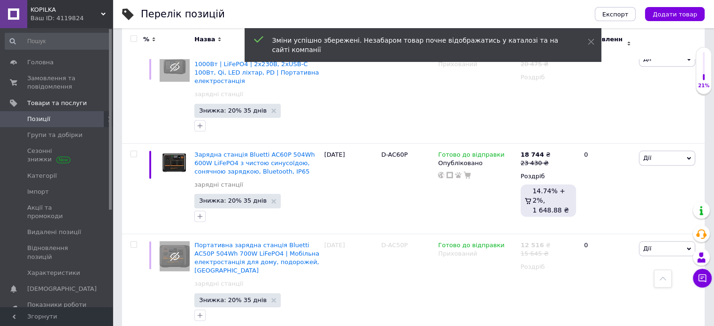
drag, startPoint x: 390, startPoint y: 168, endPoint x: 407, endPoint y: 171, distance: 17.1
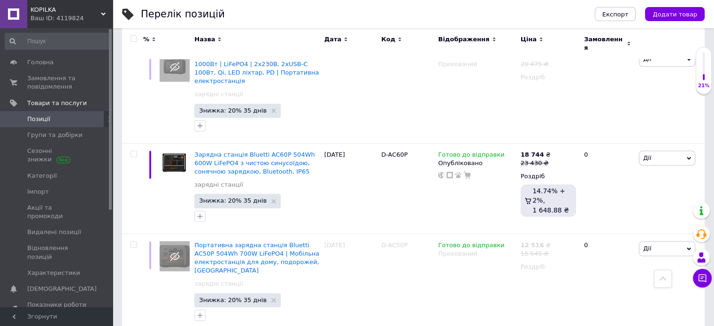
drag, startPoint x: 587, startPoint y: 160, endPoint x: 568, endPoint y: 161, distance: 19.7
type input "70485"
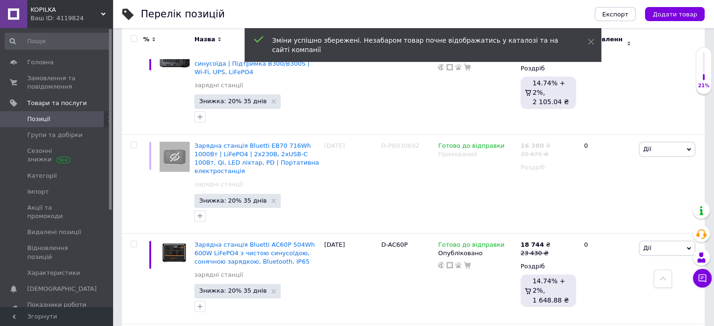
scroll to position [7906, 0]
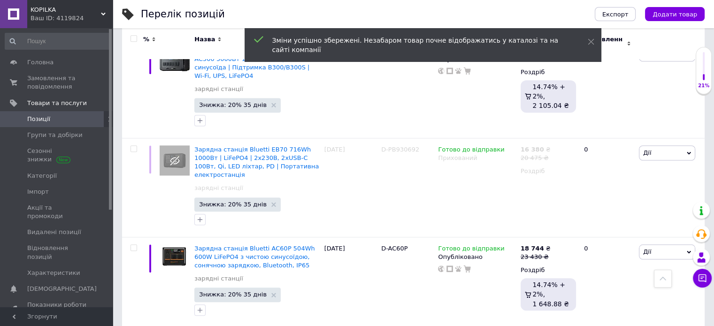
drag, startPoint x: 382, startPoint y: 173, endPoint x: 405, endPoint y: 173, distance: 23.0
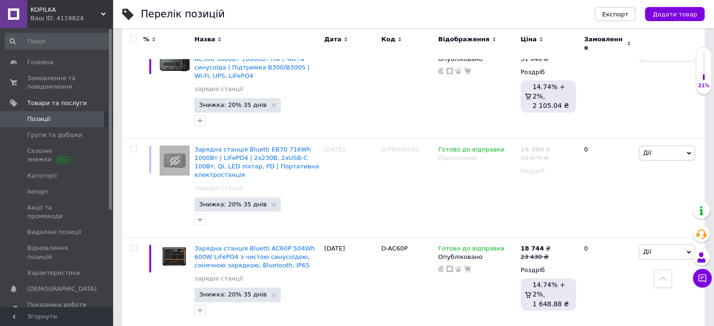
checkbox input "true"
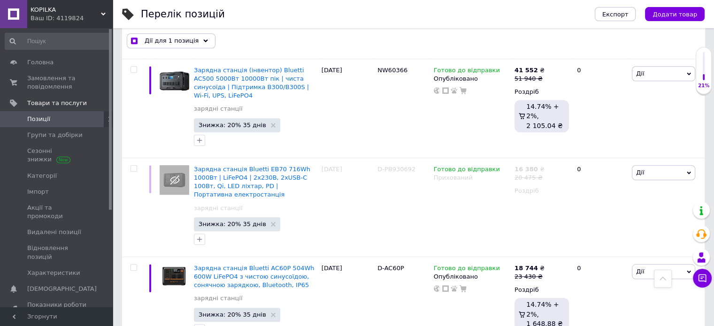
scroll to position [7923, 0]
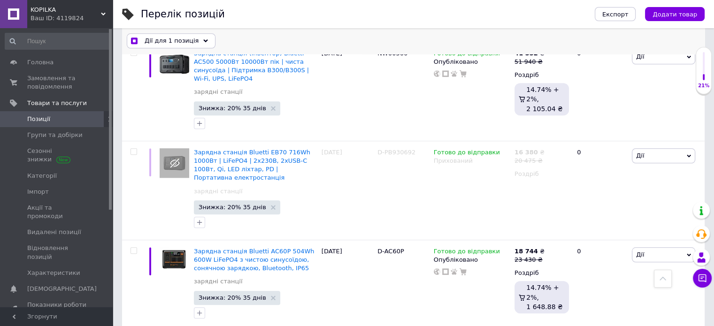
click at [157, 46] on div "Дії для 1 позиція" at bounding box center [171, 41] width 89 height 15
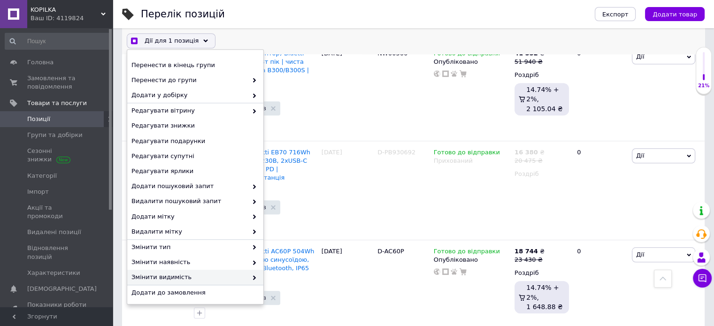
scroll to position [47, 0]
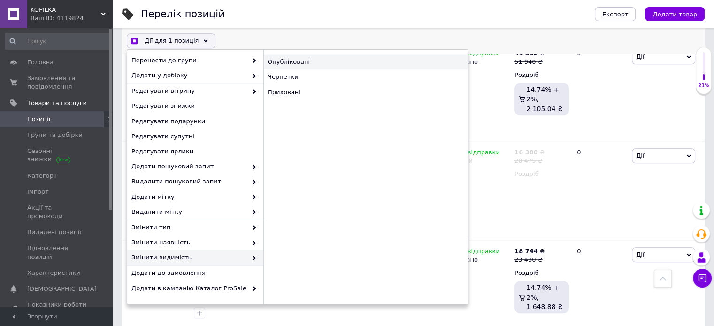
checkbox input "true"
click at [292, 65] on div "Опубліковані" at bounding box center [365, 62] width 204 height 15
checkbox input "false"
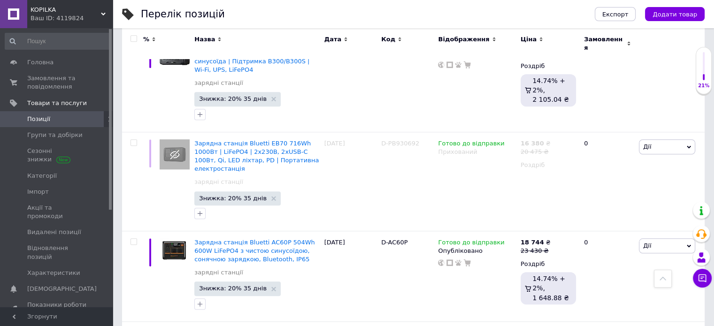
scroll to position [7906, 0]
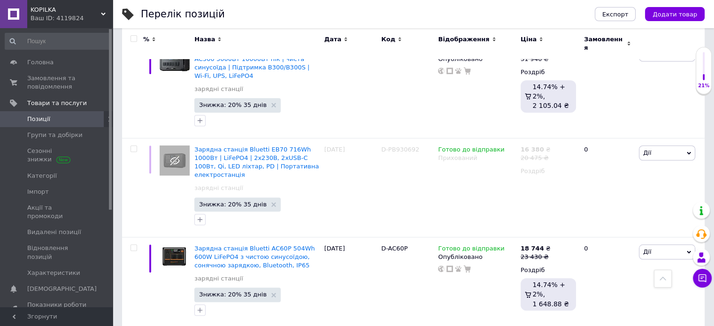
type input "59075"
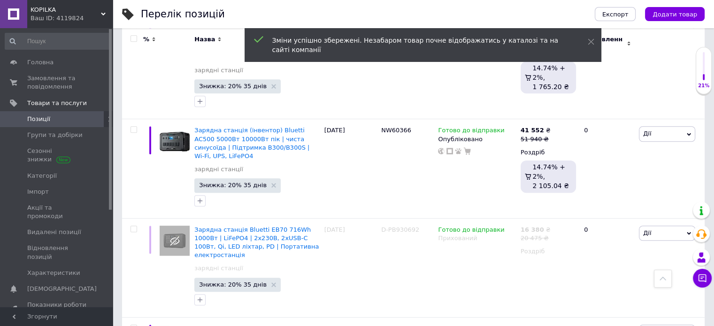
scroll to position [7812, 0]
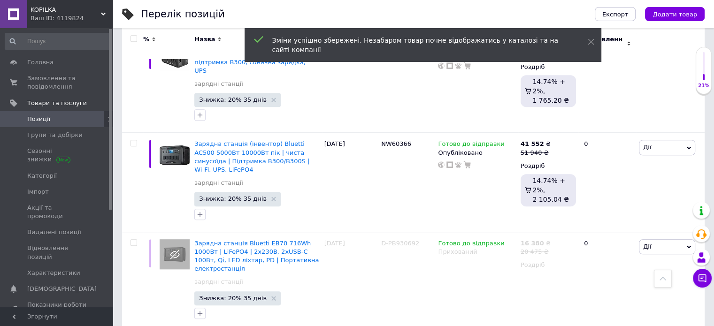
drag, startPoint x: 379, startPoint y: 170, endPoint x: 404, endPoint y: 168, distance: 25.0
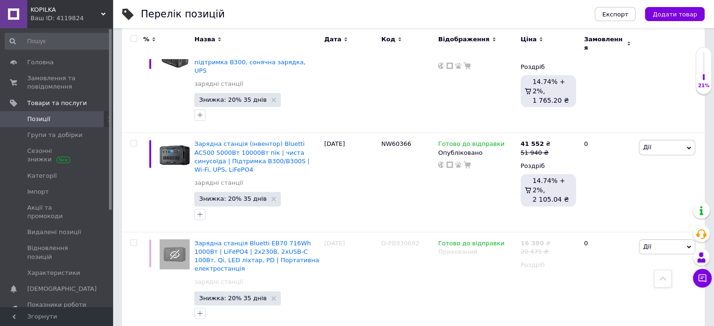
drag, startPoint x: 294, startPoint y: 158, endPoint x: 313, endPoint y: 166, distance: 20.8
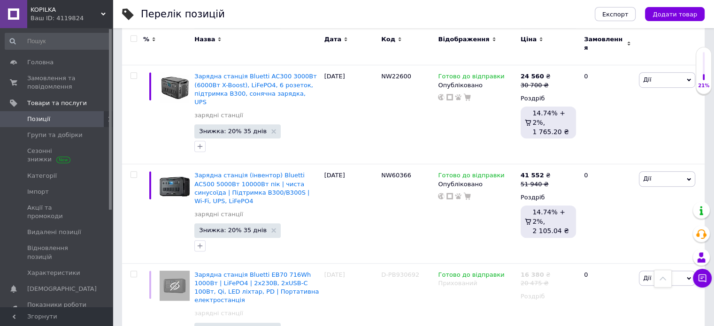
scroll to position [7718, 0]
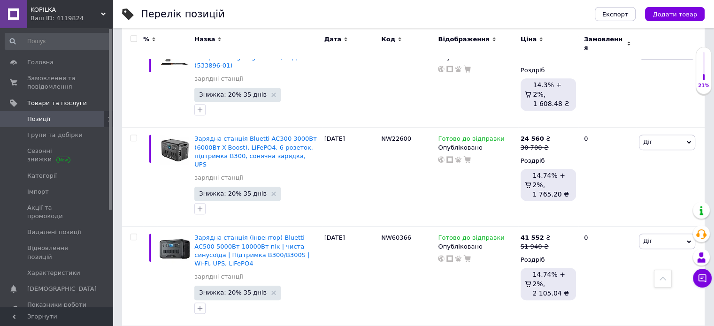
drag, startPoint x: 379, startPoint y: 170, endPoint x: 417, endPoint y: 173, distance: 38.1
drag, startPoint x: 583, startPoint y: 167, endPoint x: 571, endPoint y: 167, distance: 11.8
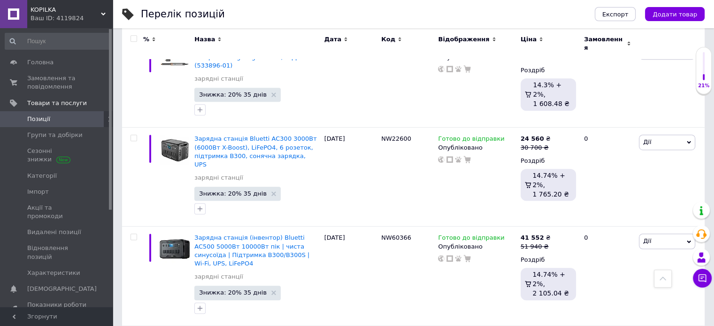
type input "23350"
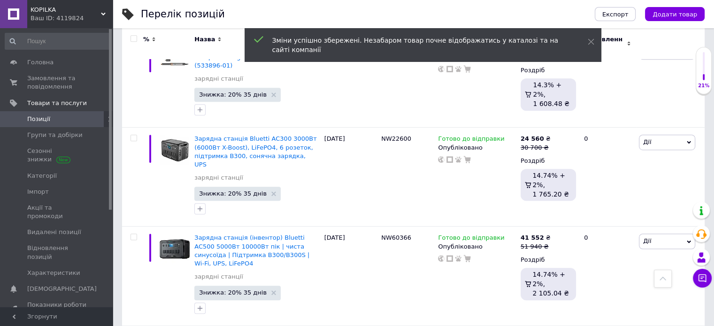
scroll to position [7624, 0]
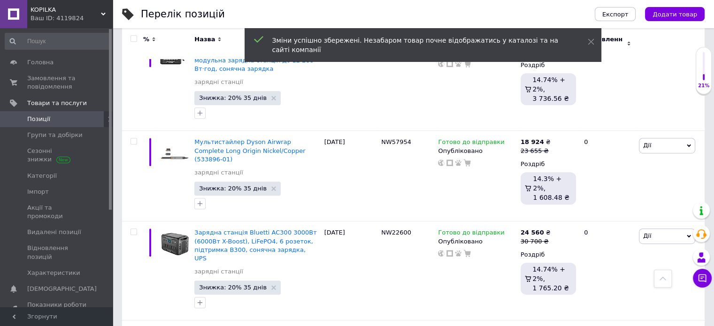
drag, startPoint x: 380, startPoint y: 171, endPoint x: 413, endPoint y: 176, distance: 32.7
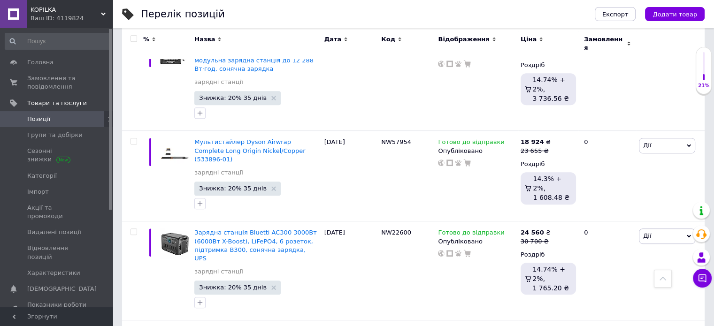
drag, startPoint x: 256, startPoint y: 165, endPoint x: 273, endPoint y: 166, distance: 16.9
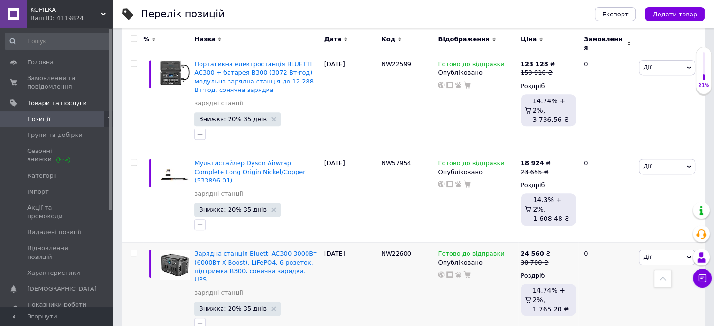
scroll to position [7531, 0]
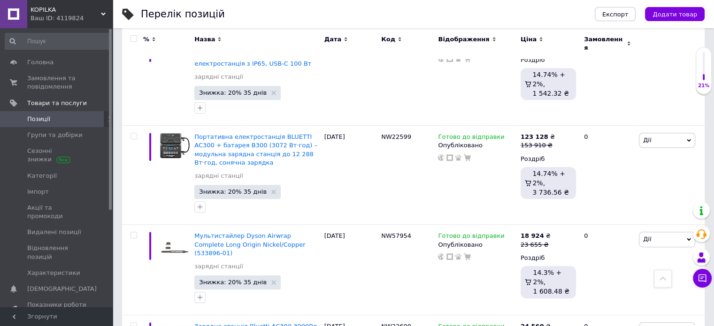
drag, startPoint x: 387, startPoint y: 172, endPoint x: 390, endPoint y: 181, distance: 9.7
drag, startPoint x: 588, startPoint y: 168, endPoint x: 572, endPoint y: 173, distance: 16.2
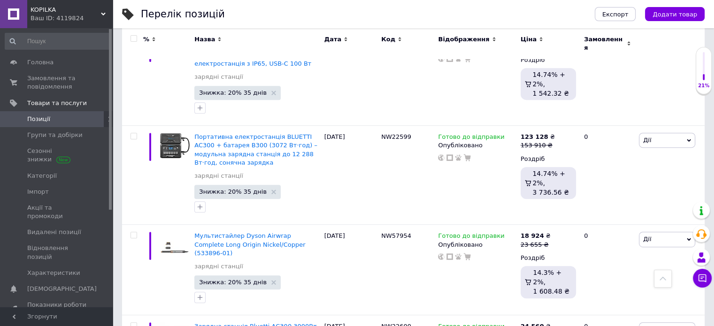
type input "51435"
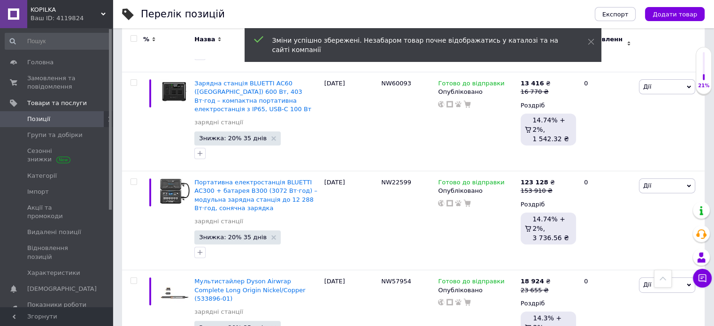
scroll to position [7484, 0]
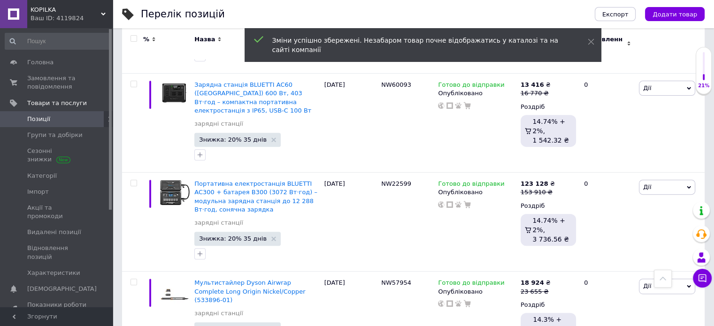
drag, startPoint x: 383, startPoint y: 135, endPoint x: 407, endPoint y: 135, distance: 24.4
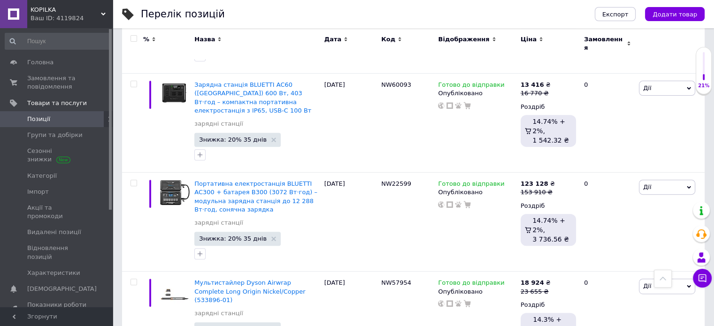
drag, startPoint x: 586, startPoint y: 131, endPoint x: 561, endPoint y: 130, distance: 24.9
type input "29710"
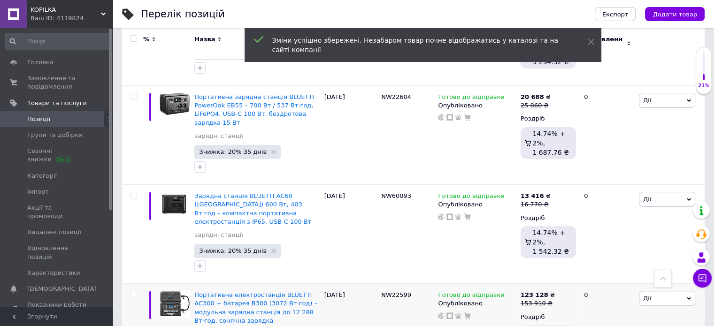
scroll to position [7343, 0]
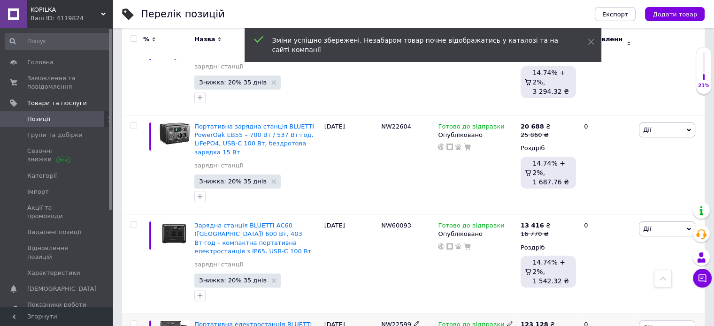
drag, startPoint x: 378, startPoint y: 93, endPoint x: 409, endPoint y: 93, distance: 31.4
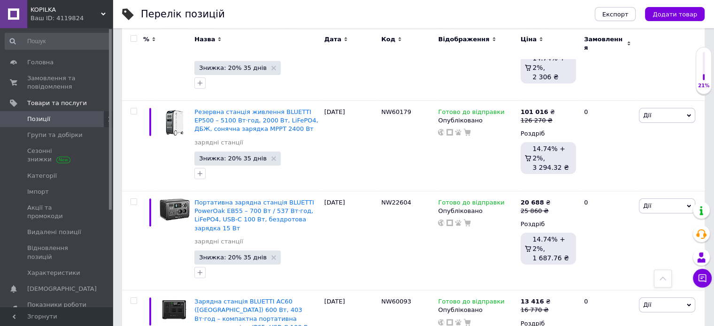
scroll to position [7249, 0]
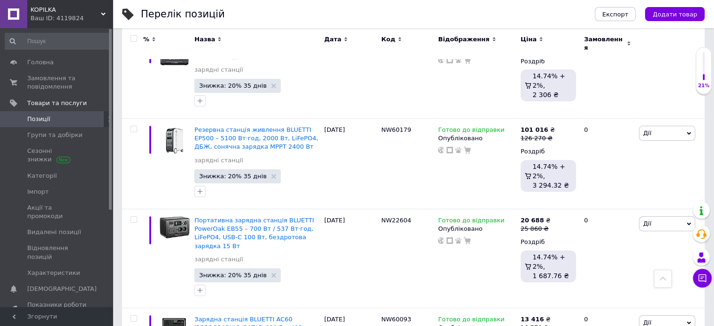
drag, startPoint x: 596, startPoint y: 188, endPoint x: 574, endPoint y: 183, distance: 22.5
type input "151500"
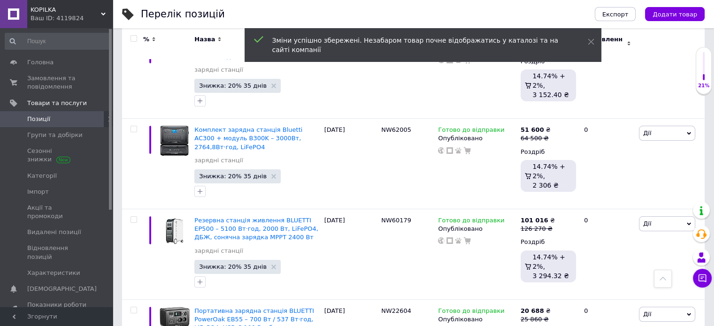
scroll to position [7155, 0]
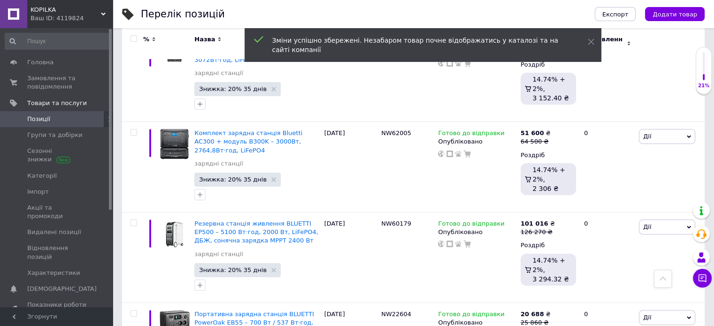
drag, startPoint x: 382, startPoint y: 190, endPoint x: 408, endPoint y: 191, distance: 25.4
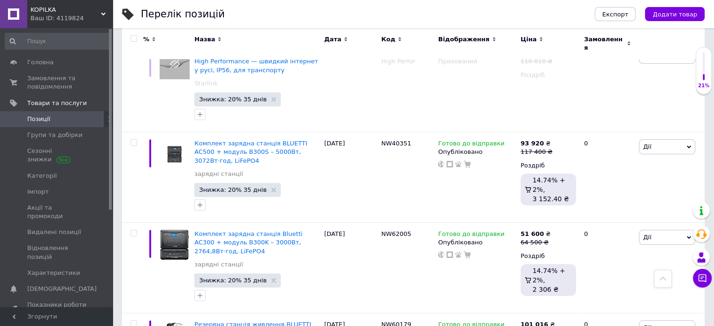
scroll to position [7015, 0]
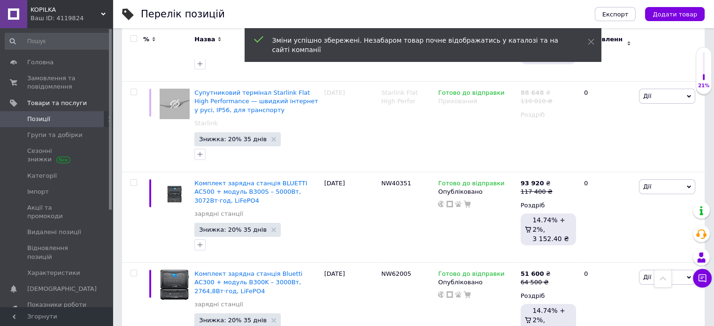
drag, startPoint x: 396, startPoint y: 232, endPoint x: 413, endPoint y: 234, distance: 17.0
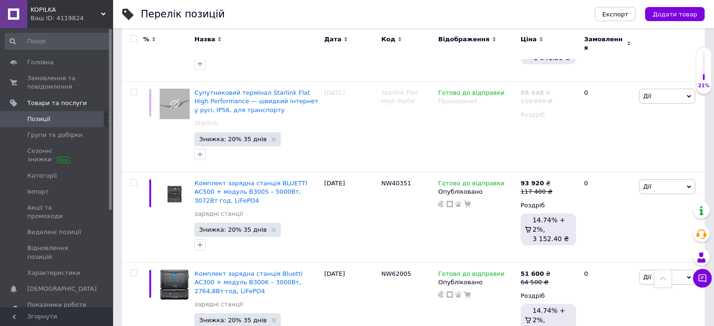
drag, startPoint x: 583, startPoint y: 225, endPoint x: 572, endPoint y: 227, distance: 11.0
type input "25750"
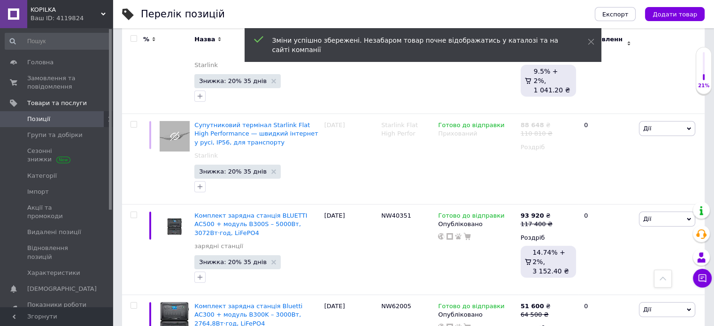
scroll to position [6968, 0]
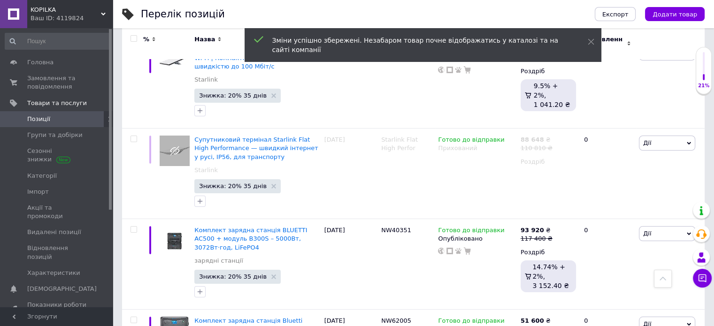
drag, startPoint x: 386, startPoint y: 189, endPoint x: 409, endPoint y: 189, distance: 23.0
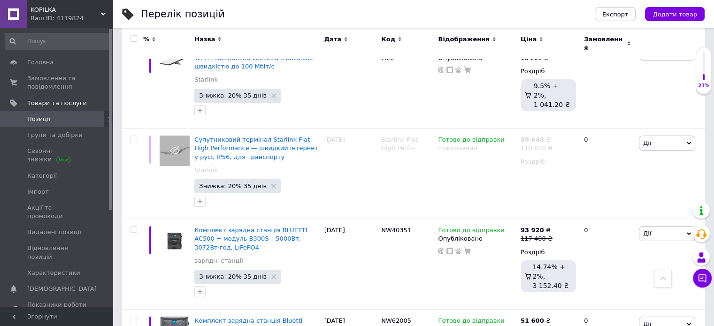
drag, startPoint x: 593, startPoint y: 184, endPoint x: 574, endPoint y: 189, distance: 19.5
type input "123125"
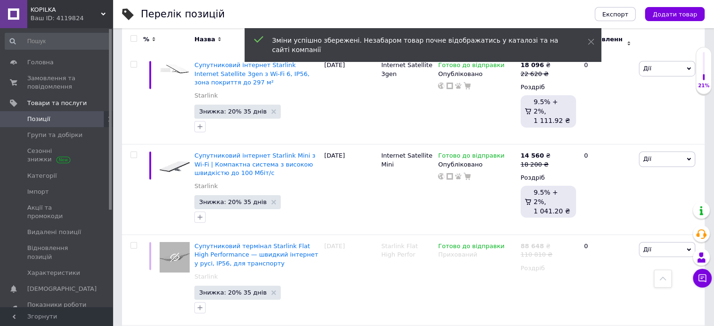
scroll to position [6874, 0]
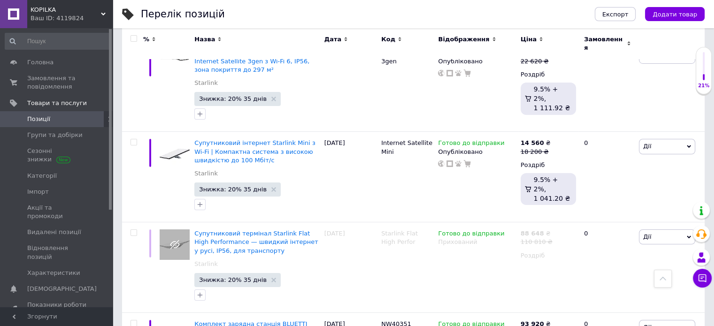
drag, startPoint x: 383, startPoint y: 191, endPoint x: 412, endPoint y: 196, distance: 29.4
drag, startPoint x: 582, startPoint y: 185, endPoint x: 569, endPoint y: 189, distance: 14.1
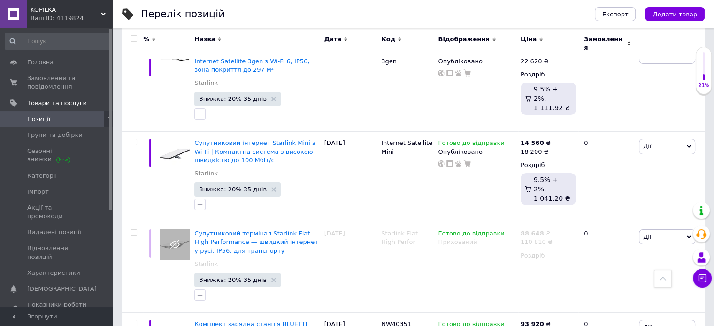
type input "62890"
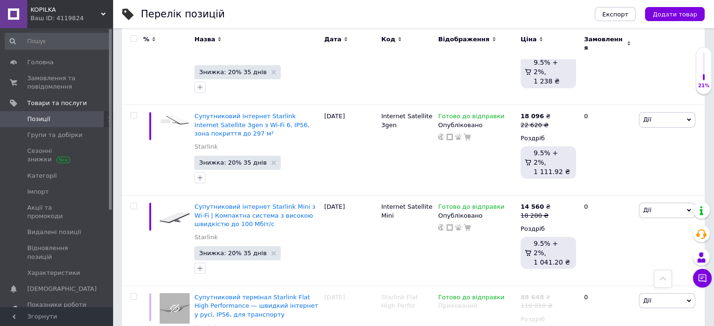
scroll to position [6780, 0]
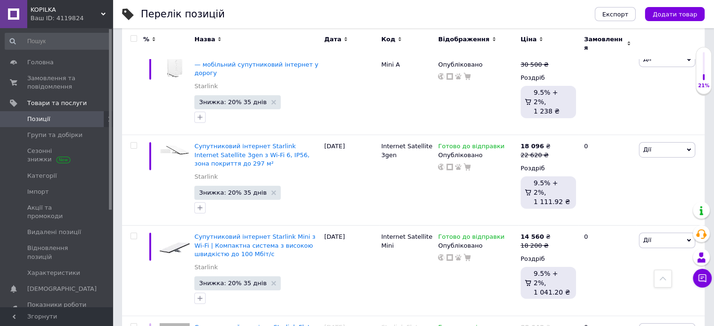
drag, startPoint x: 590, startPoint y: 198, endPoint x: 576, endPoint y: 202, distance: 14.6
type input "114910"
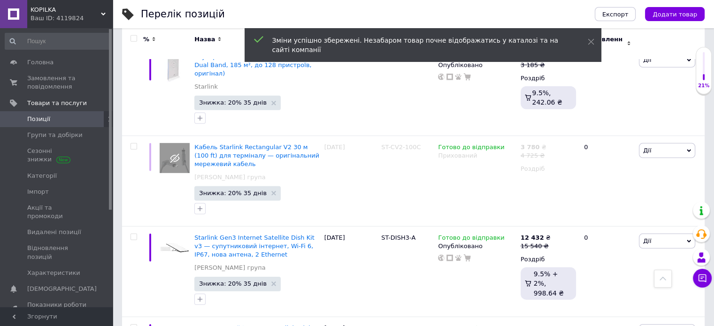
scroll to position [6405, 0]
